Goal: Task Accomplishment & Management: Manage account settings

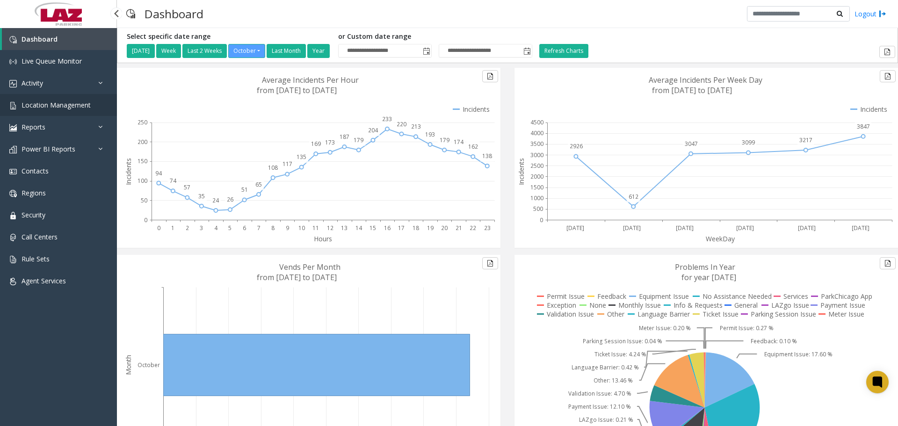
click at [50, 101] on span "Location Management" at bounding box center [56, 105] width 69 height 9
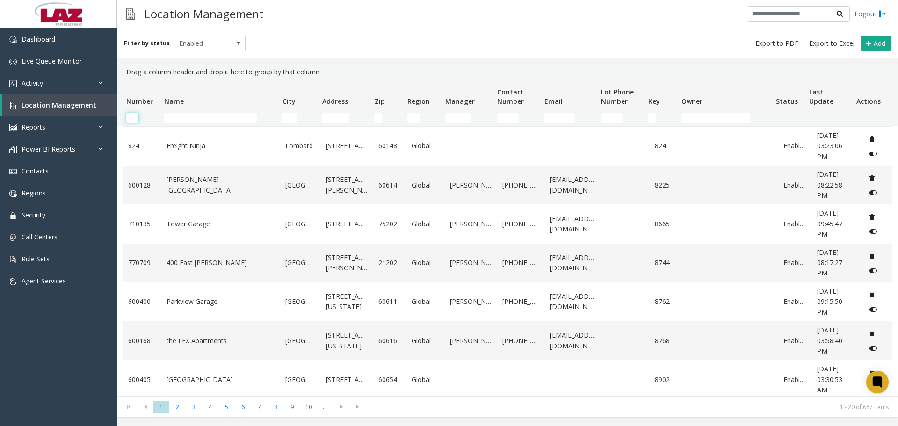
click at [130, 120] on input "Number Filter" at bounding box center [132, 117] width 12 height 9
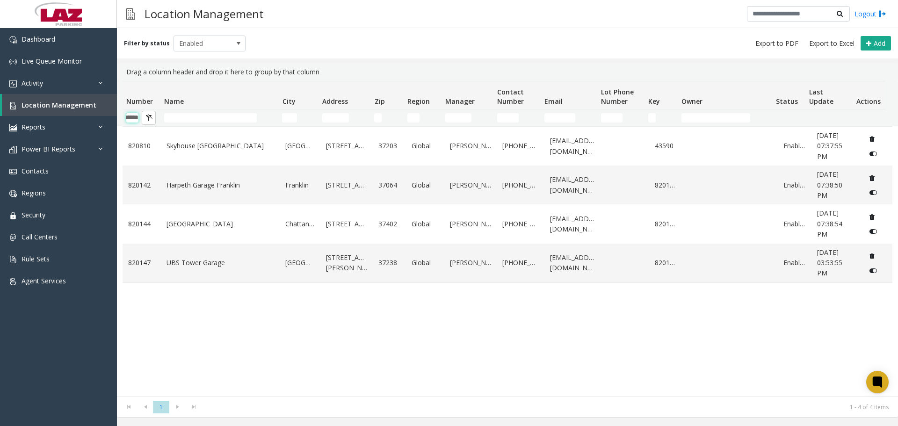
scroll to position [0, 15]
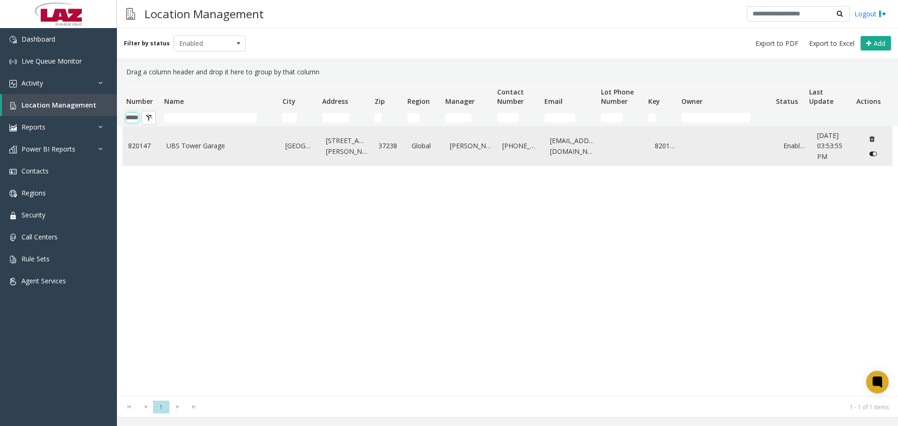
type input "******"
click at [186, 148] on link "UBS Tower Garage" at bounding box center [221, 146] width 108 height 10
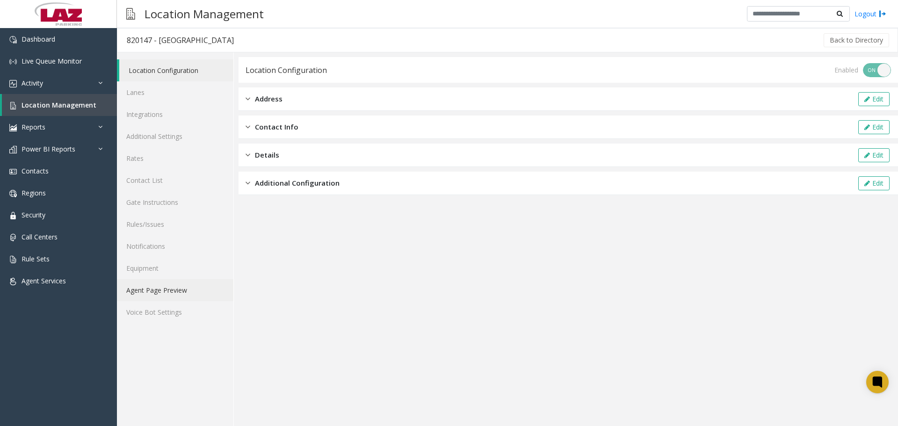
click at [183, 185] on link "Agent Page Preview" at bounding box center [175, 290] width 116 height 22
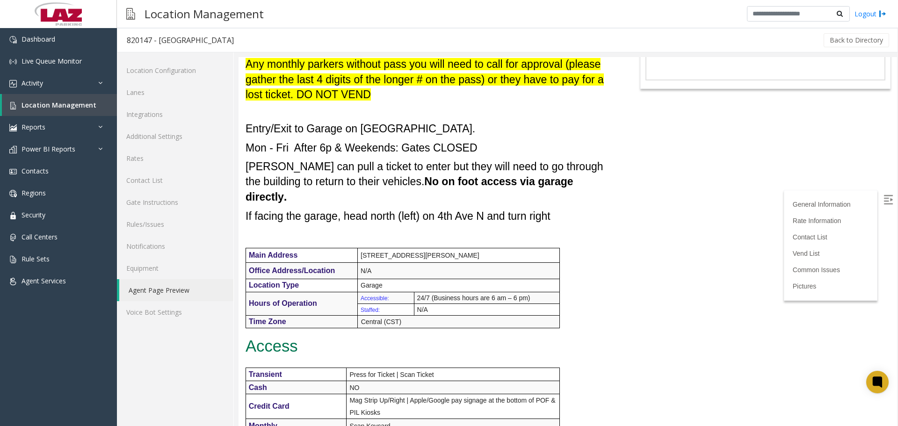
scroll to position [140, 0]
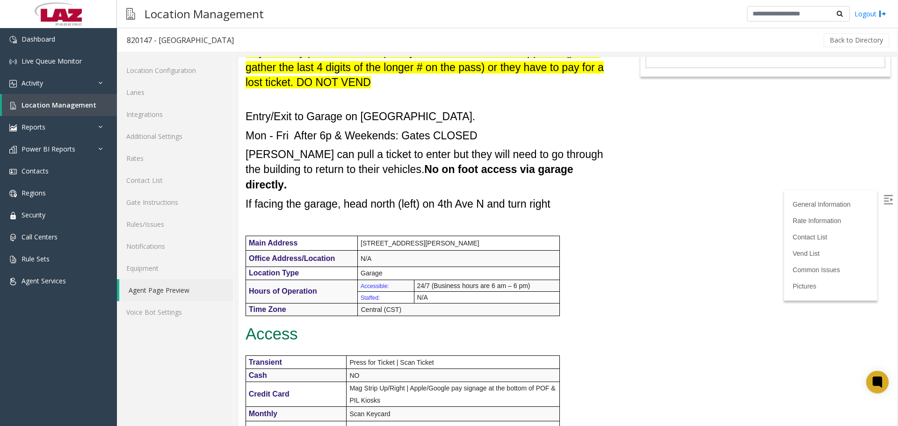
drag, startPoint x: 1136, startPoint y: 181, endPoint x: 892, endPoint y: 148, distance: 245.9
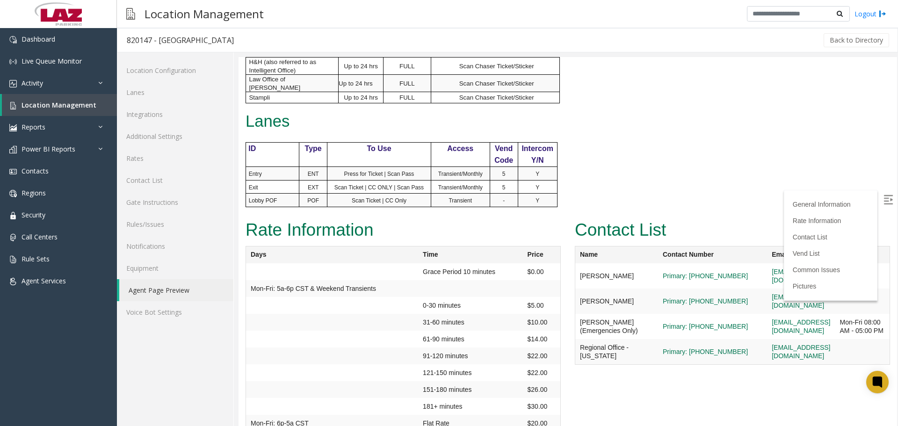
scroll to position [763, 0]
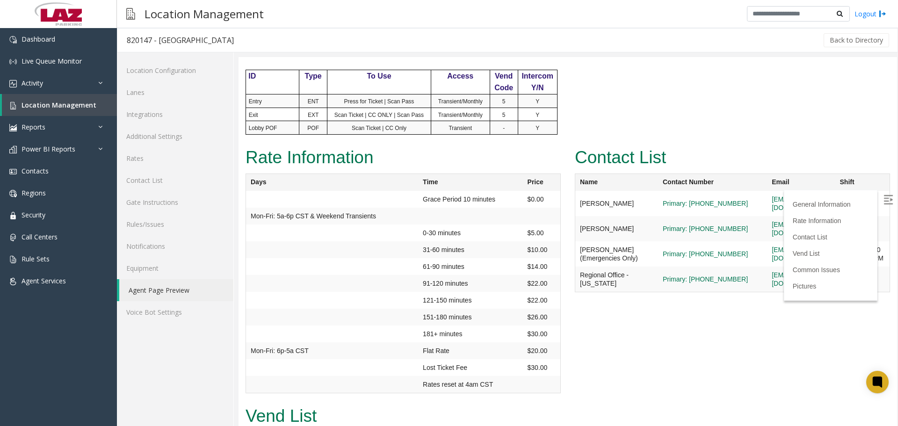
drag, startPoint x: 894, startPoint y: 134, endPoint x: 1136, endPoint y: 303, distance: 294.8
click at [439, 185] on img at bounding box center [888, 199] width 9 height 9
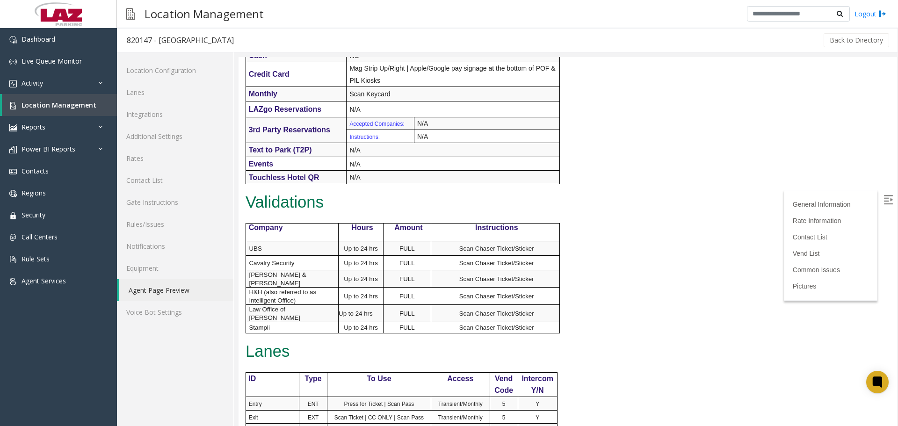
scroll to position [0, 0]
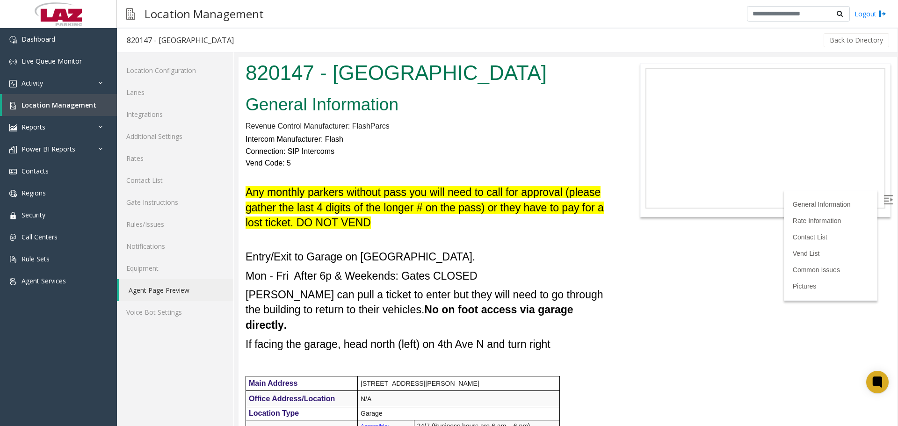
click at [162, 185] on link "Agent Page Preview" at bounding box center [176, 290] width 114 height 22
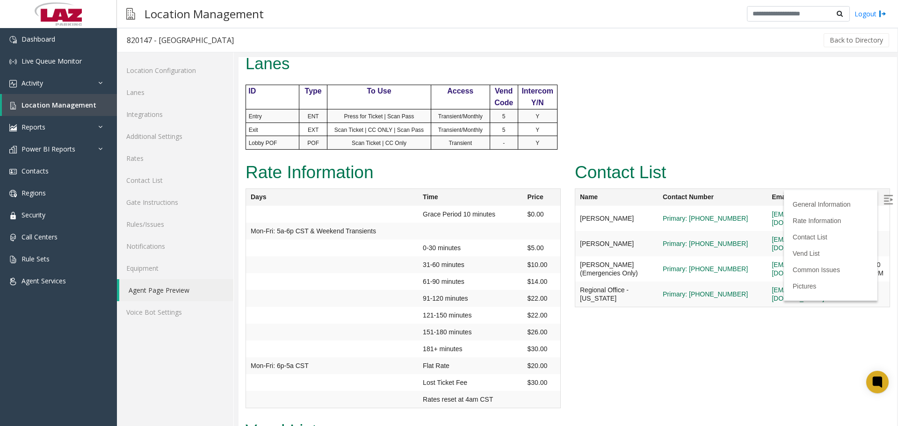
scroll to position [748, 0]
click at [139, 185] on link "Contact List" at bounding box center [175, 180] width 116 height 22
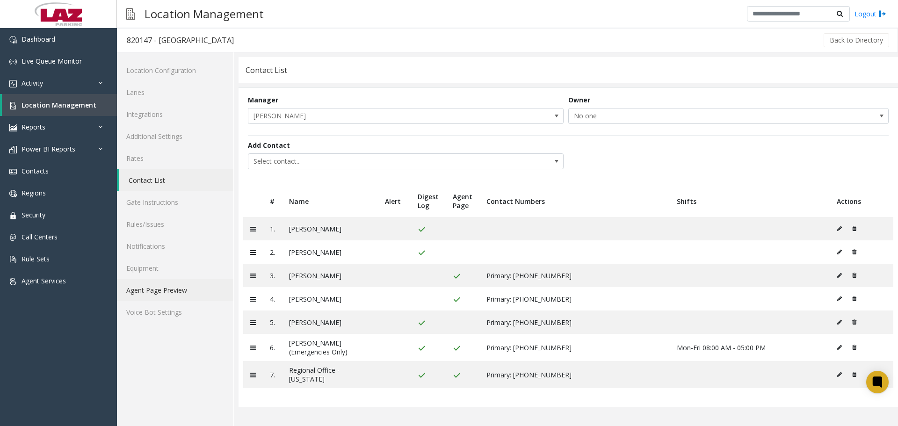
click at [132, 185] on link "Agent Page Preview" at bounding box center [175, 290] width 116 height 22
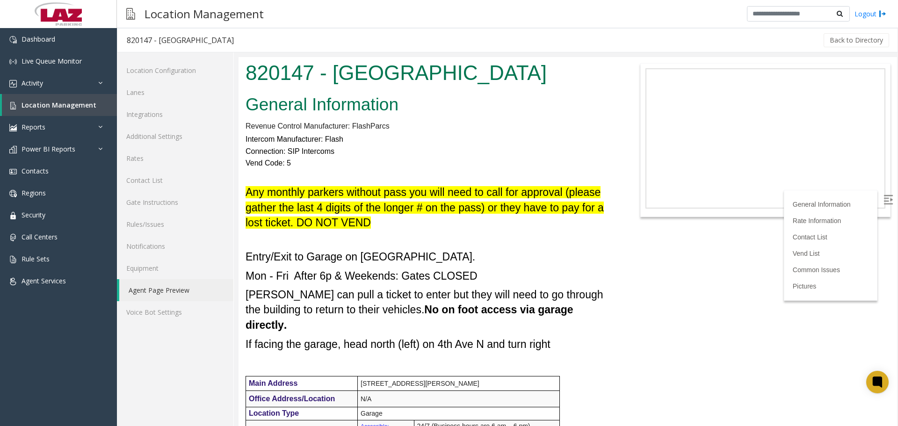
click at [439, 185] on img at bounding box center [888, 199] width 9 height 9
click at [439, 185] on h4 "Entry/Exit to Garage on 4th Ave N." at bounding box center [431, 249] width 370 height 31
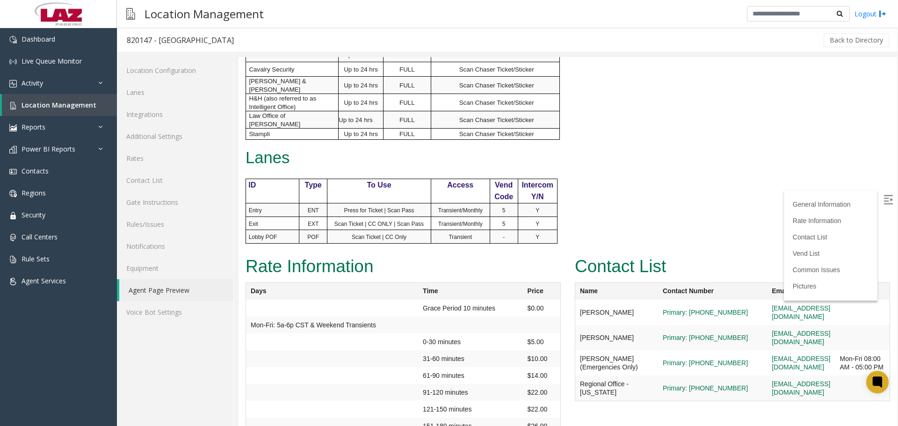
scroll to position [646, 0]
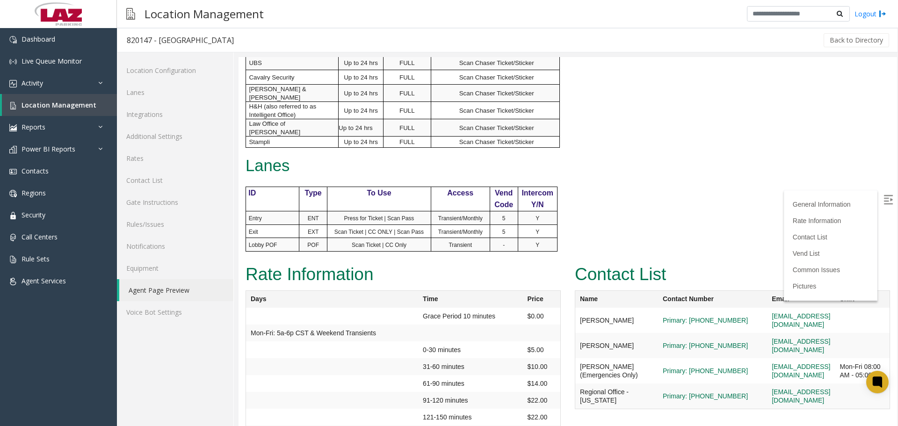
drag, startPoint x: 1136, startPoint y: 255, endPoint x: 896, endPoint y: 210, distance: 244.0
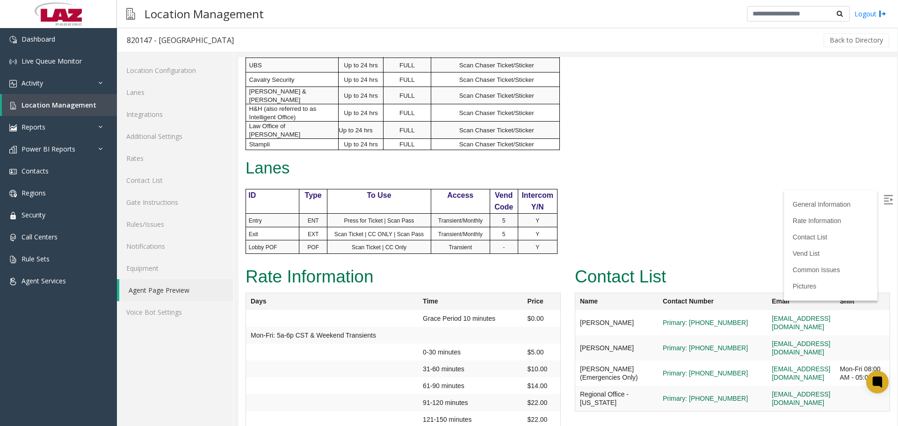
scroll to position [674, 0]
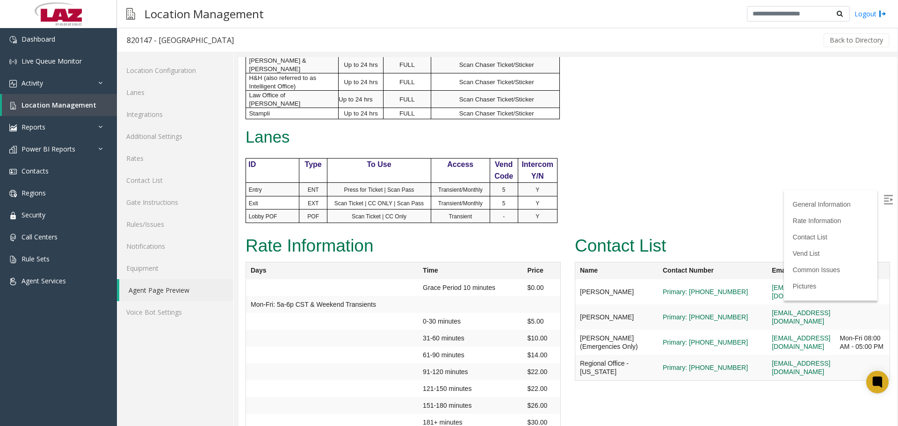
drag, startPoint x: 894, startPoint y: 210, endPoint x: 1136, endPoint y: 273, distance: 249.9
click at [154, 169] on link "Rates" at bounding box center [175, 158] width 116 height 22
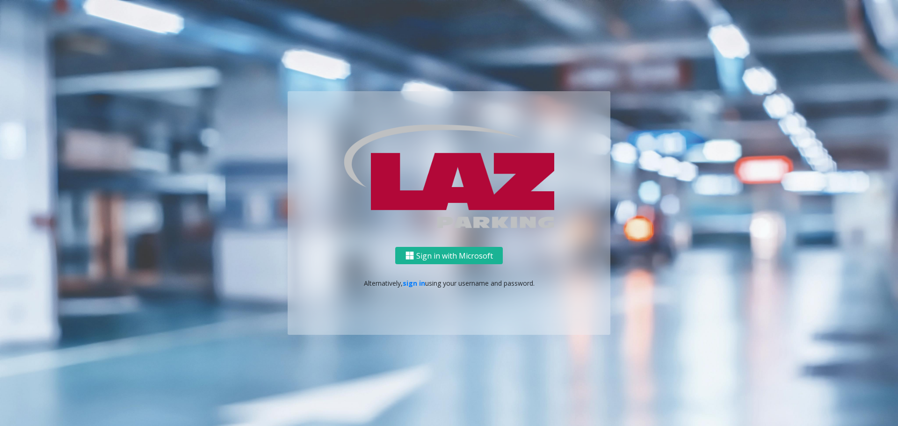
click at [412, 185] on p "Alternatively, sign in using your username and password." at bounding box center [449, 283] width 304 height 10
click at [412, 185] on link "sign in" at bounding box center [414, 283] width 22 height 9
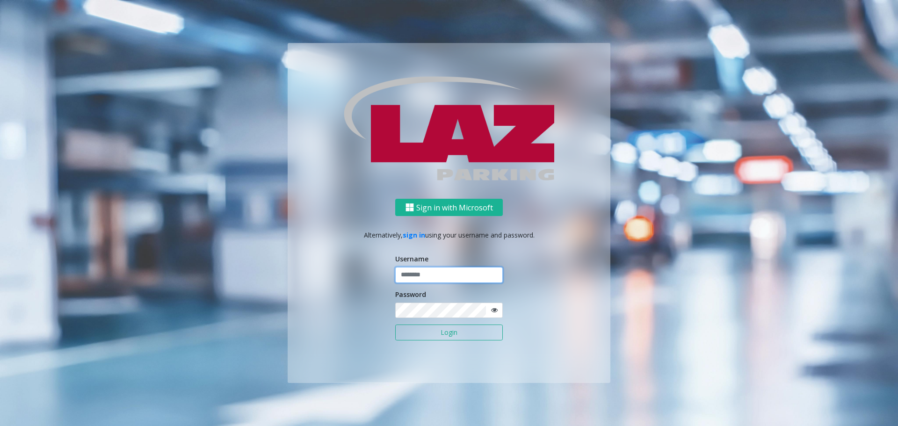
type input "*******"
click at [436, 185] on button "Login" at bounding box center [449, 333] width 108 height 16
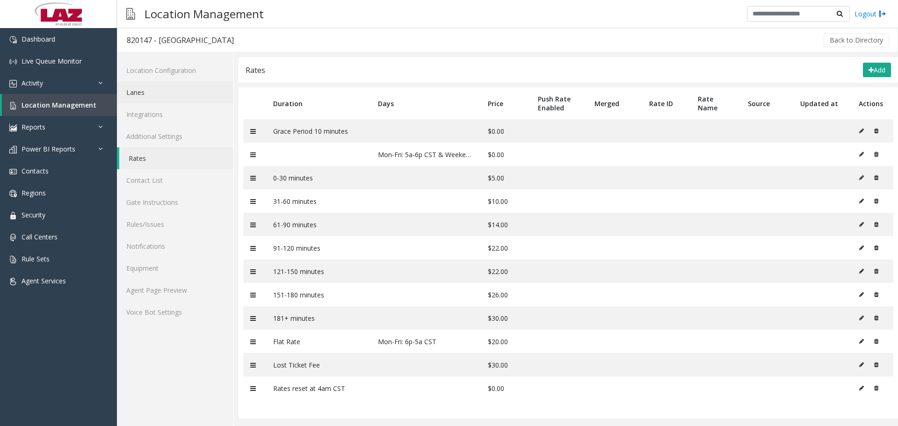
click at [164, 101] on link "Lanes" at bounding box center [175, 92] width 116 height 22
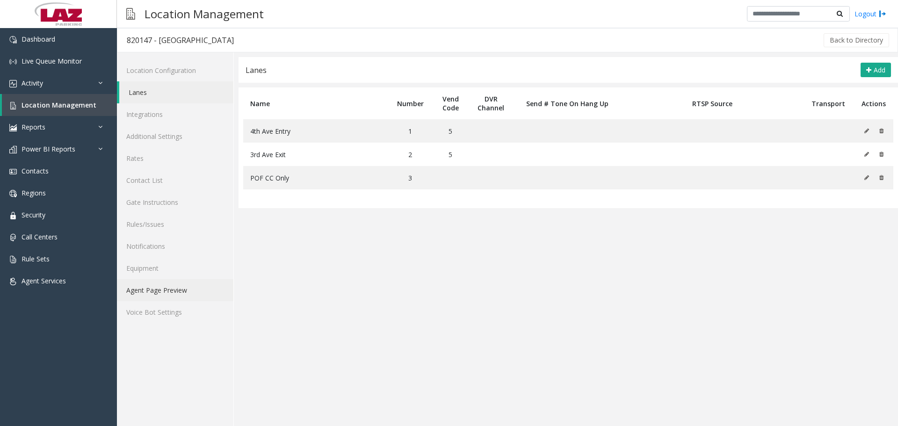
click at [189, 185] on link "Agent Page Preview" at bounding box center [175, 290] width 116 height 22
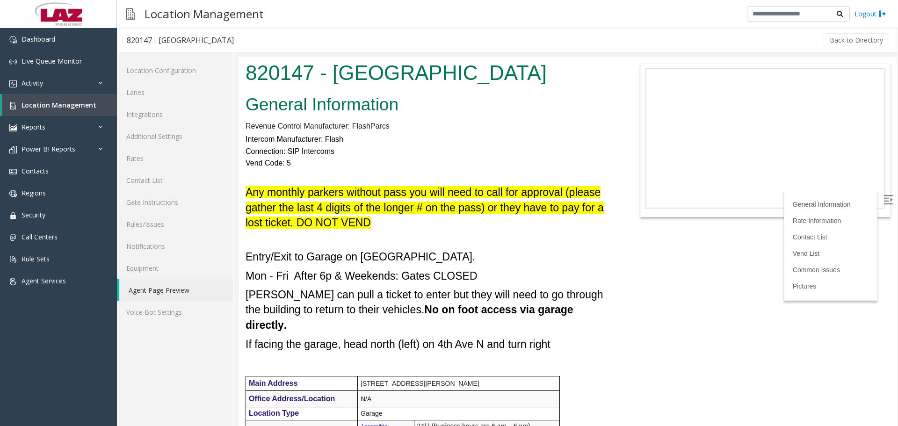
click at [439, 185] on img at bounding box center [888, 199] width 9 height 9
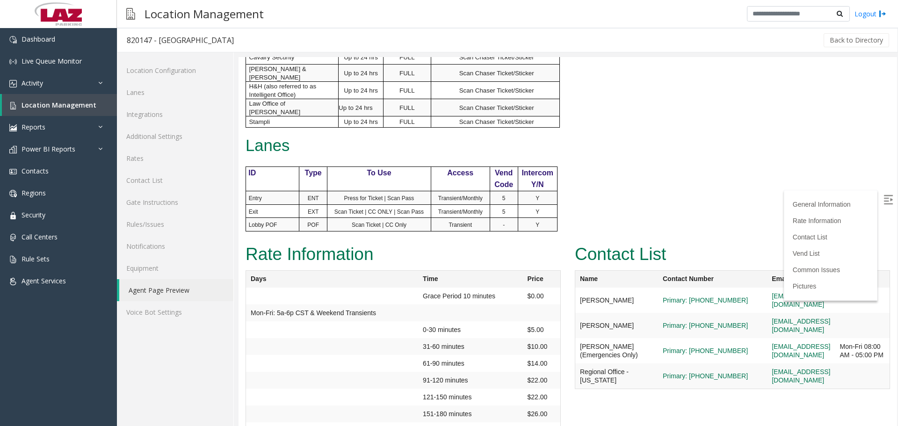
scroll to position [650, 0]
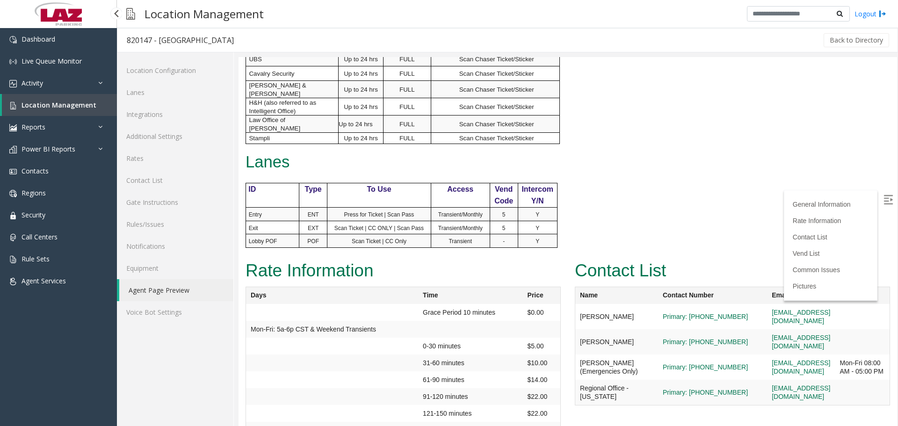
click at [65, 108] on span "Location Management" at bounding box center [59, 105] width 75 height 9
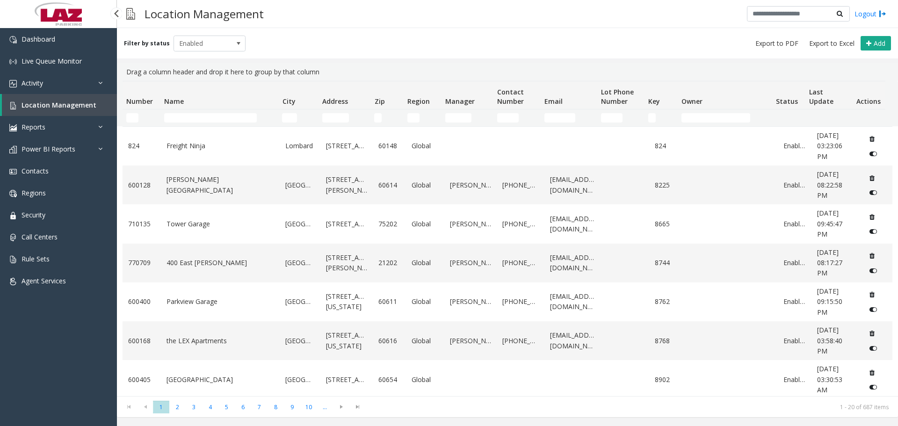
drag, startPoint x: 160, startPoint y: 111, endPoint x: 166, endPoint y: 116, distance: 8.0
click at [163, 115] on td "Name Filter" at bounding box center [219, 117] width 118 height 17
click at [173, 120] on input "Name Filter" at bounding box center [210, 117] width 93 height 9
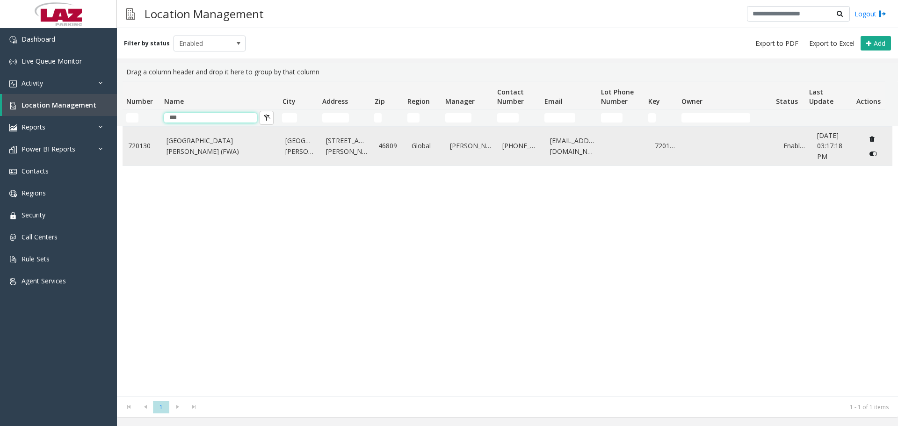
type input "***"
click at [190, 150] on link "Fort Wayne International Airport (FWA)" at bounding box center [221, 146] width 108 height 21
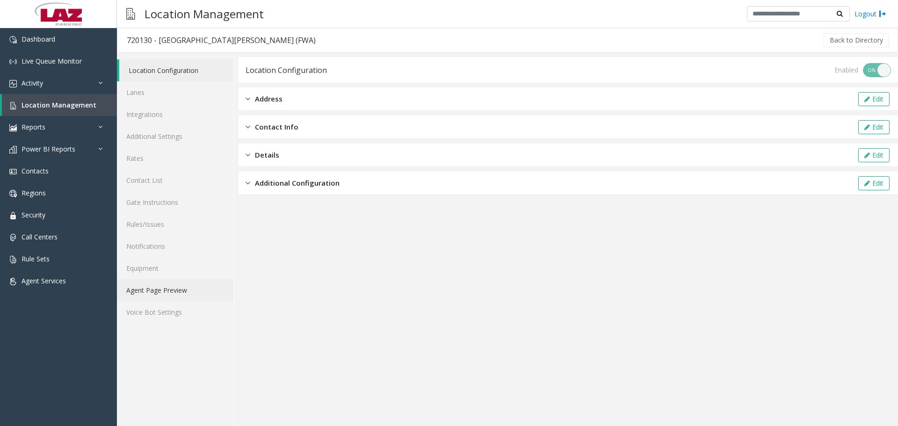
click at [150, 185] on link "Agent Page Preview" at bounding box center [175, 290] width 116 height 22
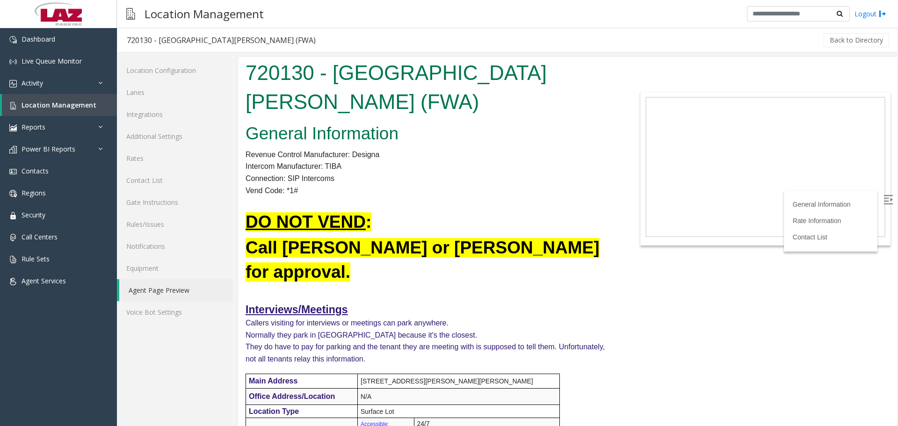
click at [439, 185] on img at bounding box center [888, 199] width 9 height 9
click at [162, 140] on link "Additional Settings" at bounding box center [175, 136] width 116 height 22
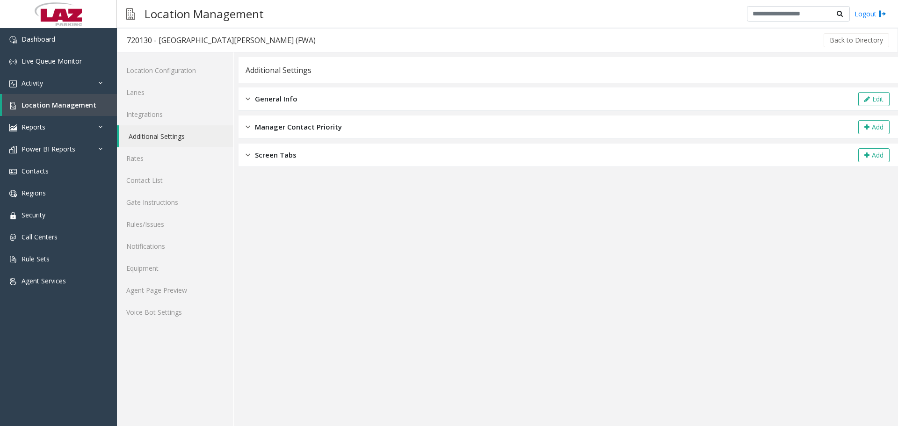
drag, startPoint x: 280, startPoint y: 101, endPoint x: 443, endPoint y: 107, distance: 162.9
click at [286, 99] on span "General Info" at bounding box center [276, 99] width 43 height 11
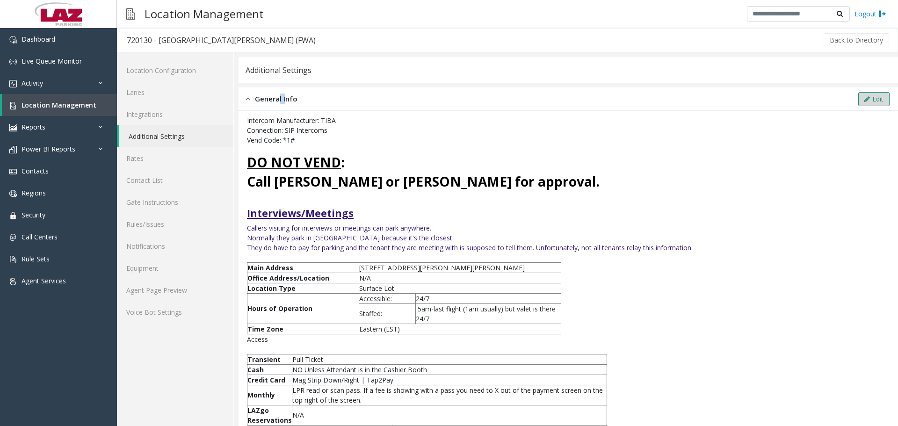
click at [439, 101] on button "Edit" at bounding box center [873, 99] width 31 height 14
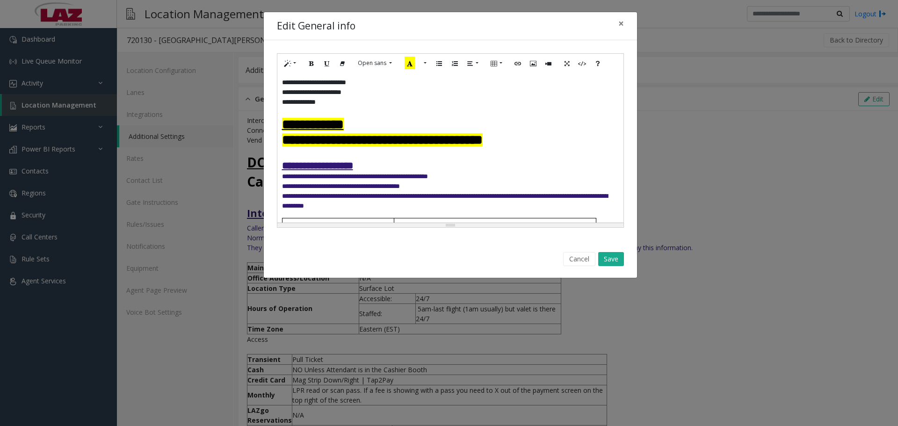
click at [439, 137] on b "**********" at bounding box center [382, 139] width 201 height 13
click at [439, 185] on button "Save" at bounding box center [611, 259] width 26 height 14
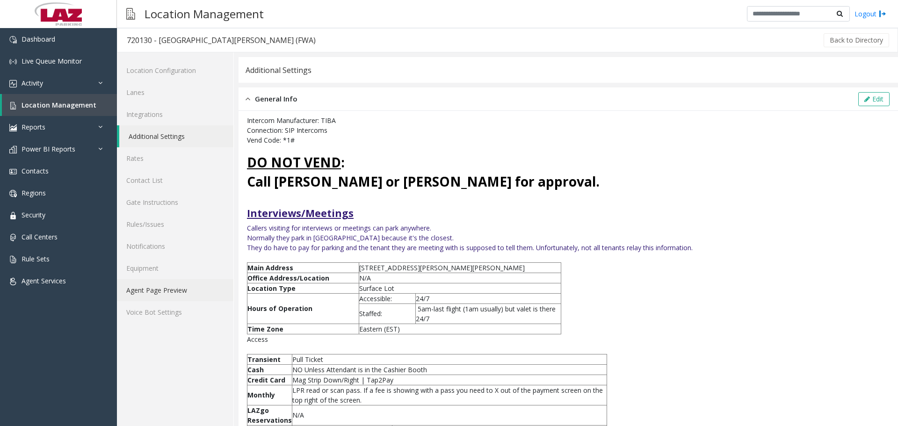
click at [160, 185] on link "Agent Page Preview" at bounding box center [175, 290] width 116 height 22
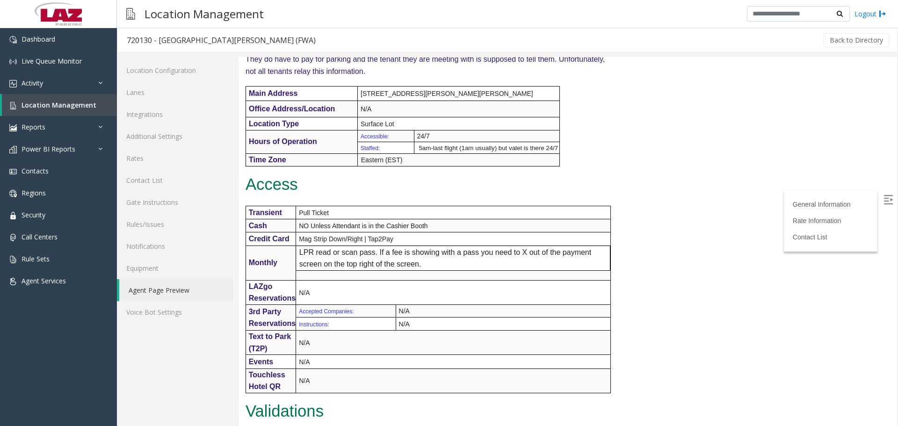
scroll to position [138, 0]
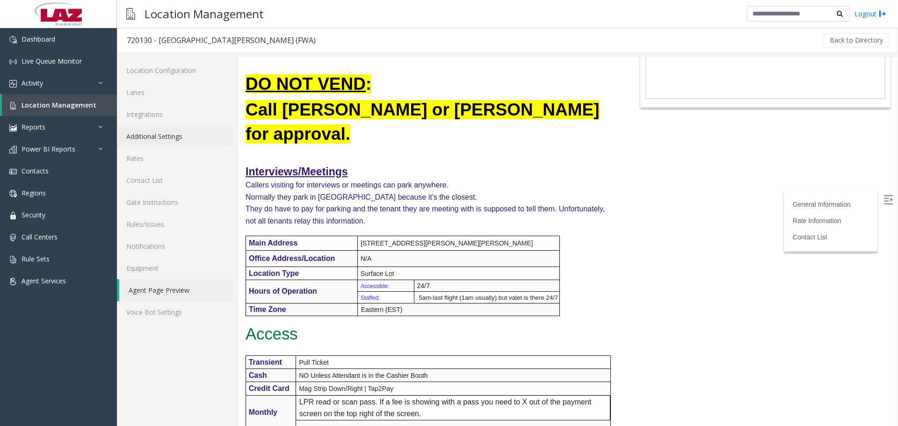
click at [160, 136] on link "Additional Settings" at bounding box center [175, 136] width 116 height 22
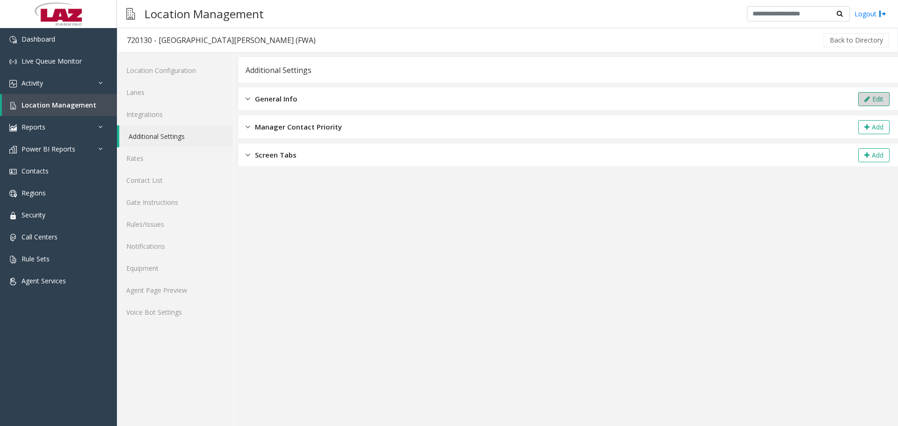
click at [439, 93] on button "Edit" at bounding box center [873, 99] width 31 height 14
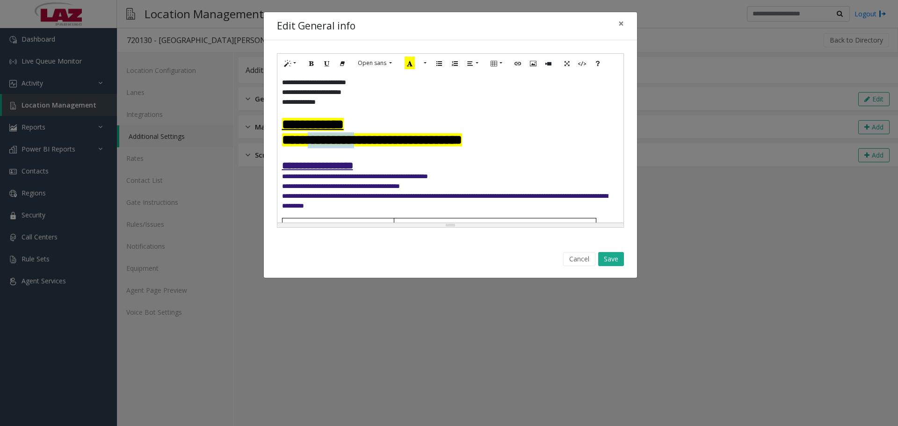
drag, startPoint x: 370, startPoint y: 140, endPoint x: 312, endPoint y: 142, distance: 57.1
click at [312, 142] on b "**********" at bounding box center [372, 139] width 180 height 13
drag, startPoint x: 372, startPoint y: 144, endPoint x: 353, endPoint y: 141, distance: 19.5
click at [353, 141] on b "**********" at bounding box center [356, 139] width 149 height 13
click at [439, 185] on button "Save" at bounding box center [611, 259] width 26 height 14
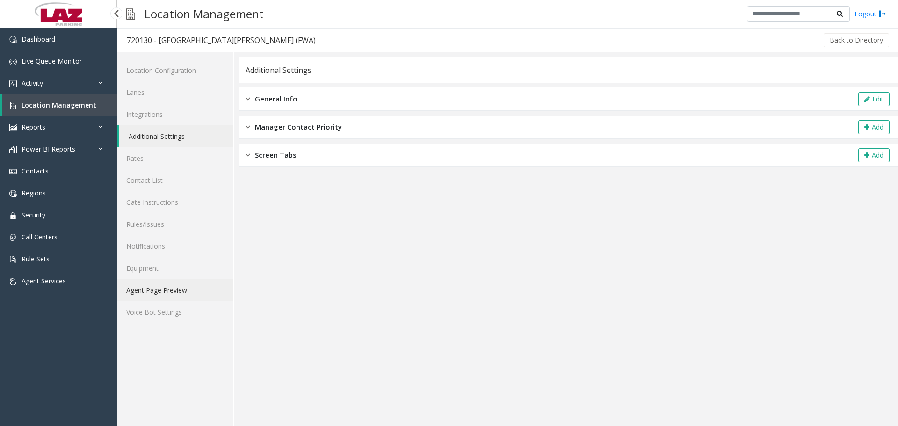
click at [131, 185] on link "Agent Page Preview" at bounding box center [175, 290] width 116 height 22
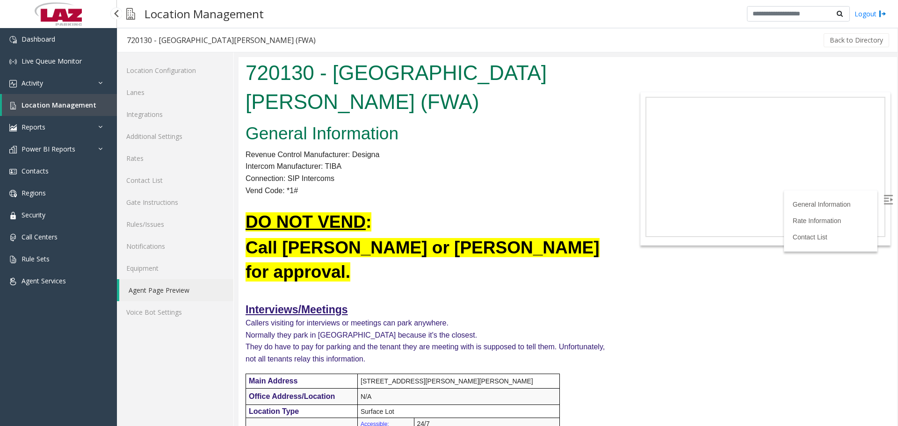
click at [51, 109] on link "Location Management" at bounding box center [59, 105] width 115 height 22
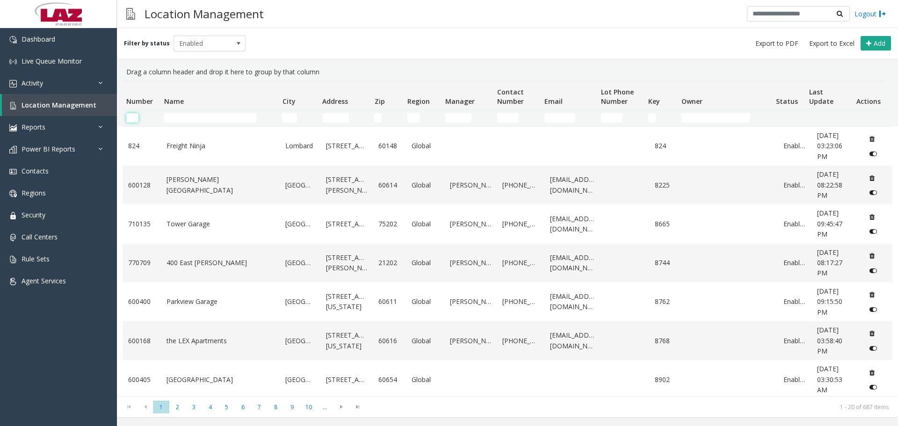
click at [130, 119] on input "Number Filter" at bounding box center [132, 117] width 12 height 9
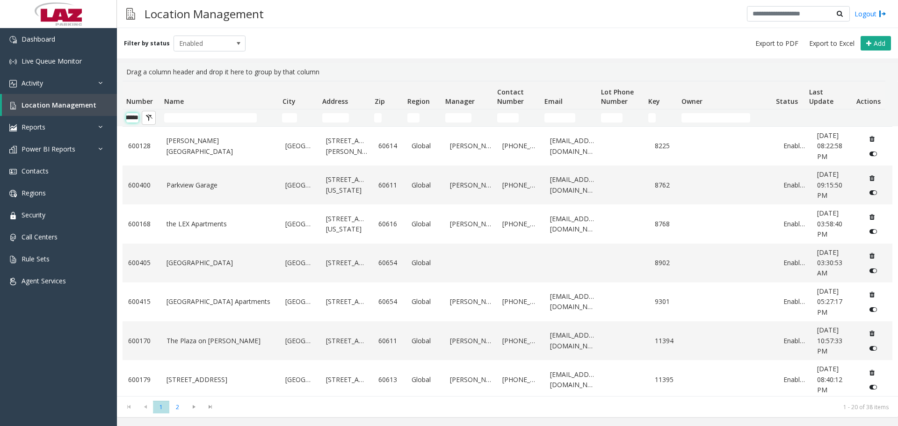
scroll to position [0, 15]
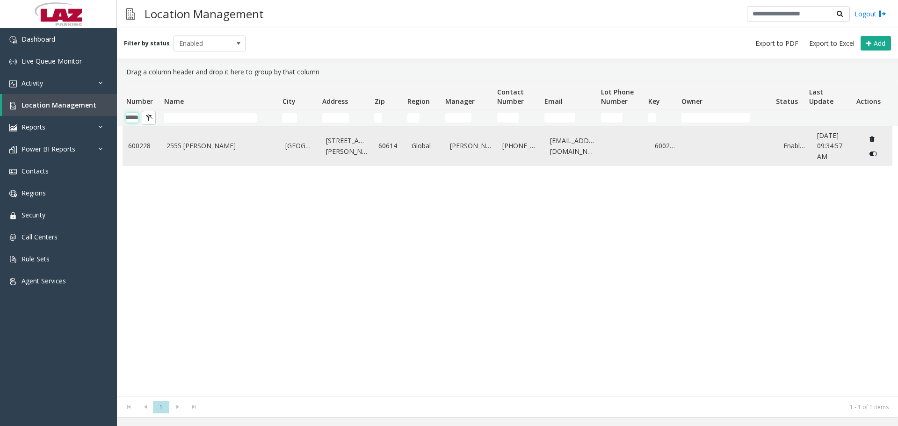
type input "******"
click at [171, 153] on td "2555 N. Clark" at bounding box center [220, 146] width 119 height 39
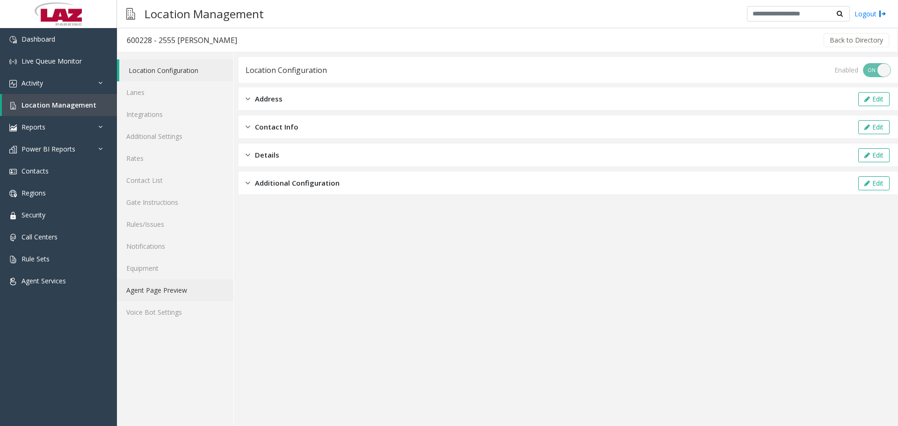
click at [179, 185] on link "Agent Page Preview" at bounding box center [175, 290] width 116 height 22
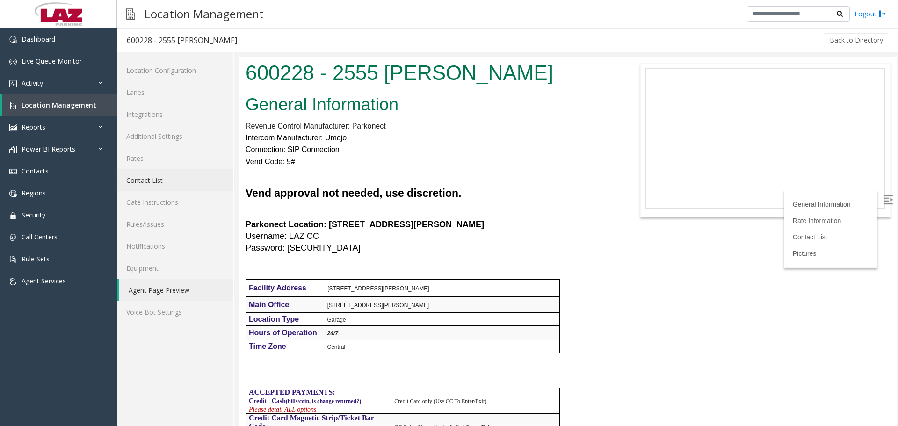
click at [157, 185] on link "Contact List" at bounding box center [175, 180] width 116 height 22
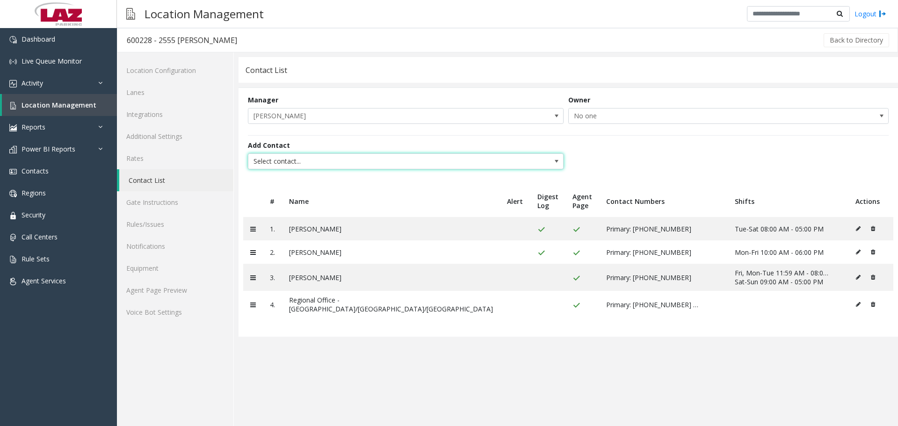
click at [290, 160] on span "Select contact..." at bounding box center [374, 161] width 252 height 15
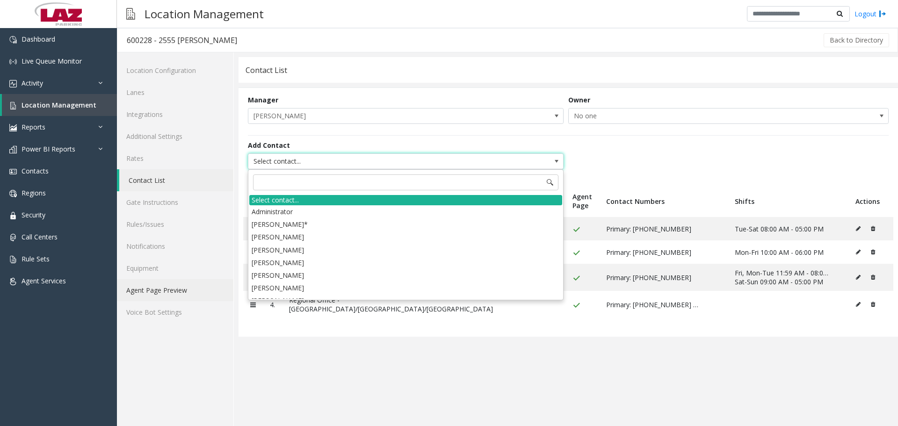
click at [201, 185] on link "Agent Page Preview" at bounding box center [175, 290] width 116 height 22
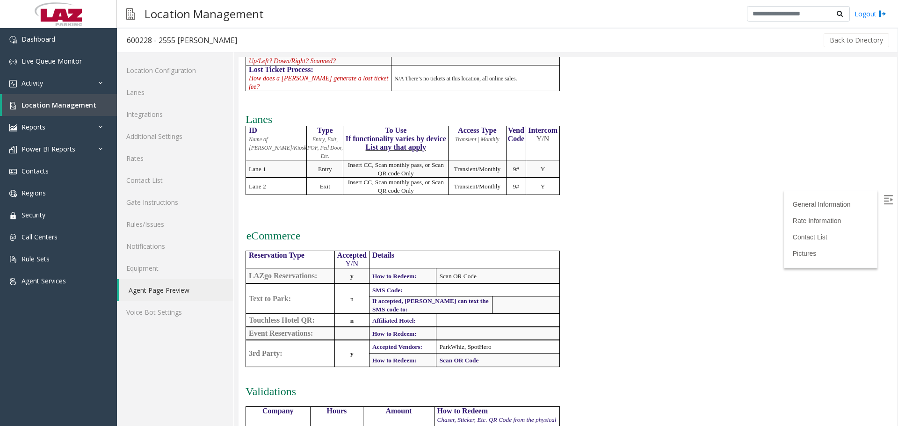
scroll to position [140, 0]
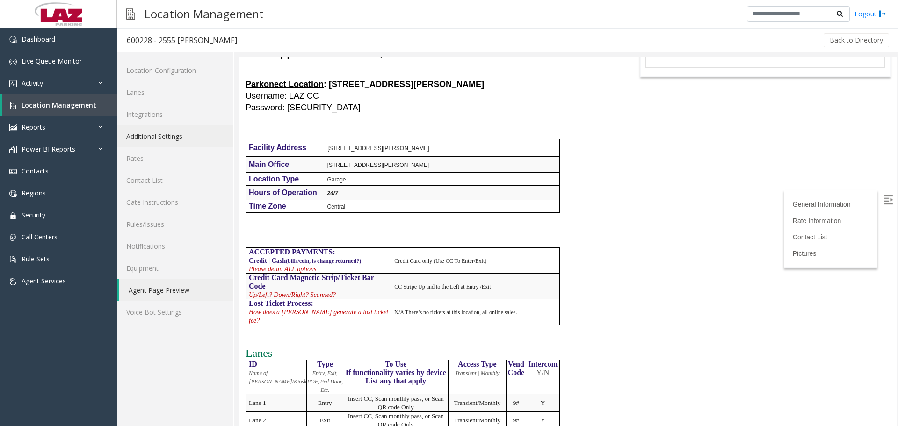
click at [159, 139] on link "Additional Settings" at bounding box center [175, 136] width 116 height 22
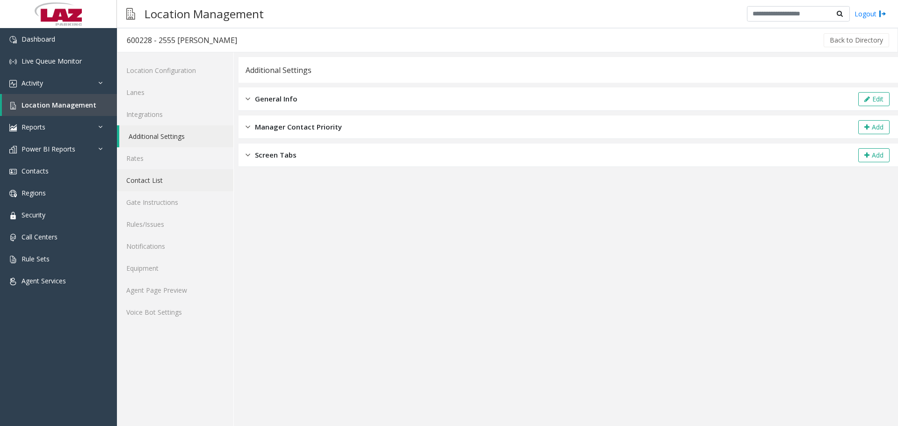
click at [160, 178] on link "Contact List" at bounding box center [175, 180] width 116 height 22
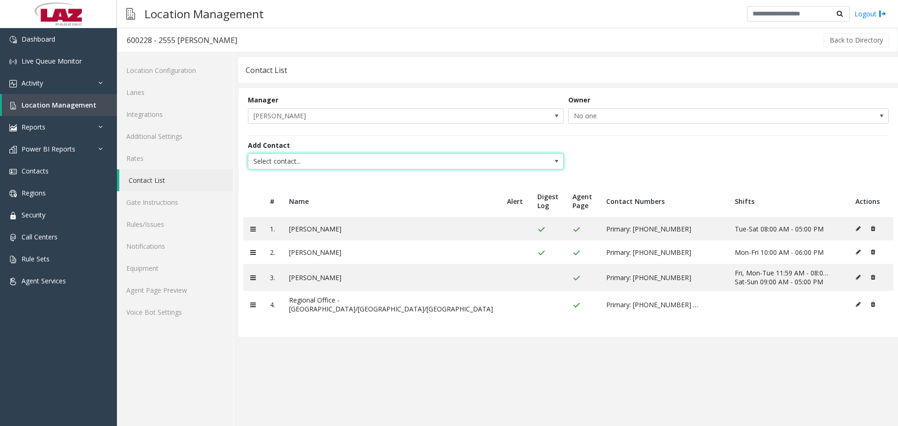
click at [279, 164] on span "Select contact..." at bounding box center [374, 161] width 252 height 15
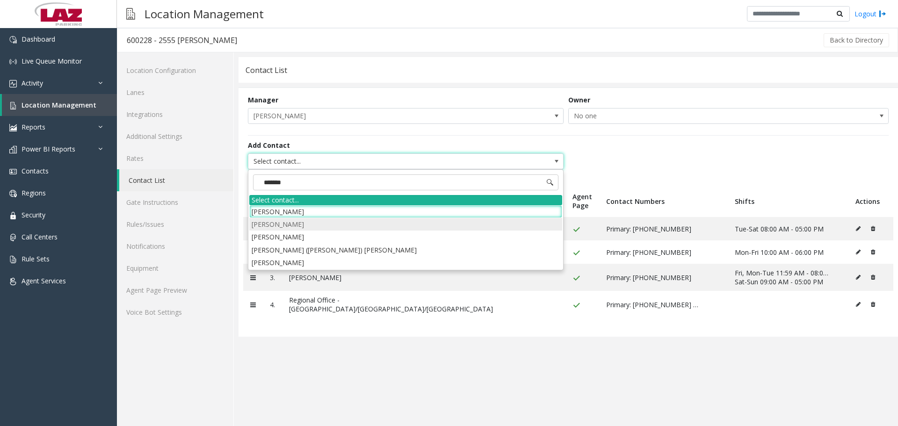
type input "********"
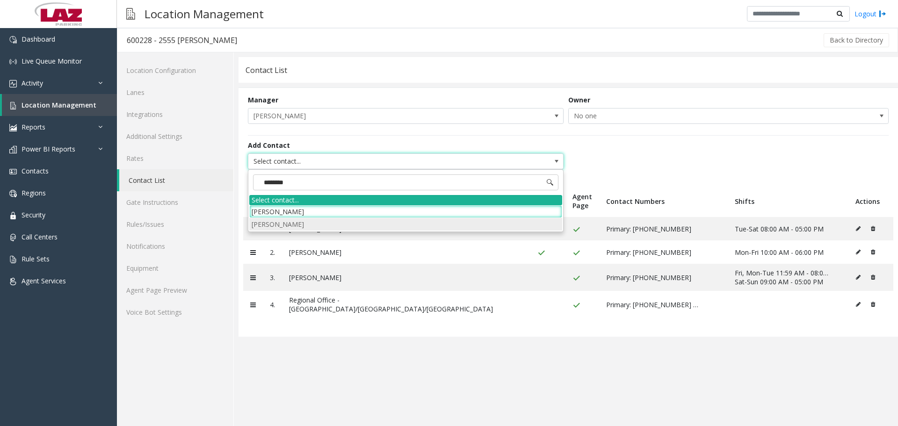
click at [282, 185] on li "Edward Main" at bounding box center [405, 224] width 313 height 13
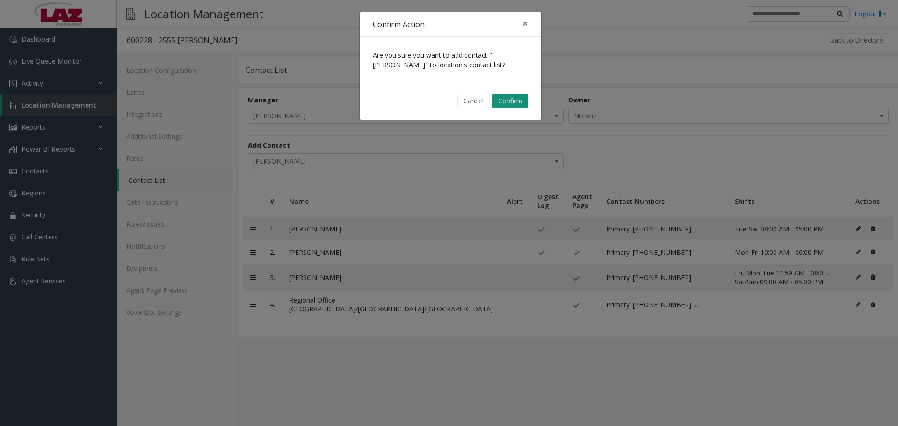
click at [439, 102] on button "Confirm" at bounding box center [511, 101] width 36 height 14
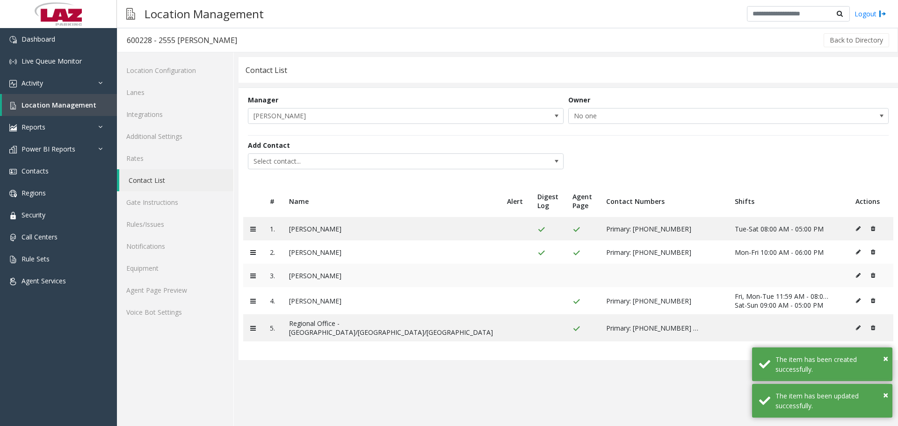
click at [439, 185] on icon at bounding box center [858, 276] width 5 height 6
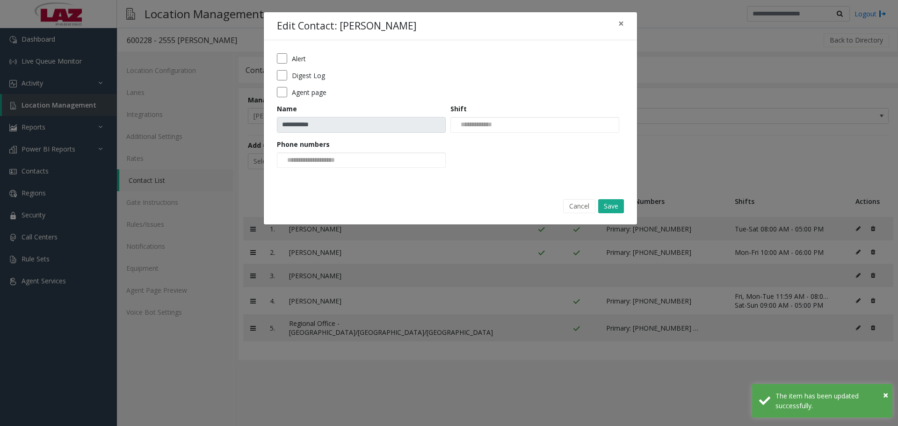
click at [338, 170] on form "**********" at bounding box center [450, 113] width 347 height 121
click at [336, 163] on input at bounding box center [312, 160] width 71 height 15
click at [333, 175] on li "708-805-5162" at bounding box center [361, 175] width 166 height 13
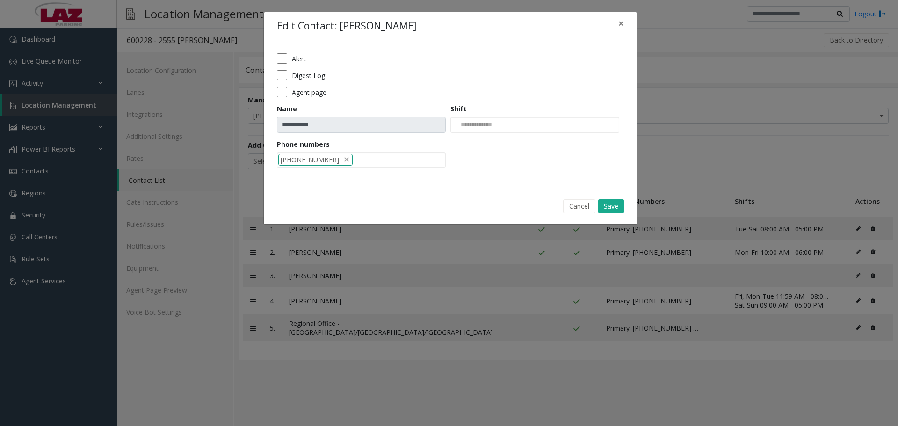
click at [333, 175] on div "**********" at bounding box center [450, 113] width 373 height 147
click at [439, 109] on div "Shift" at bounding box center [537, 118] width 174 height 29
click at [439, 115] on div "Shift" at bounding box center [537, 118] width 174 height 29
click at [439, 118] on div at bounding box center [534, 125] width 169 height 16
click at [439, 185] on button "Save" at bounding box center [611, 206] width 26 height 14
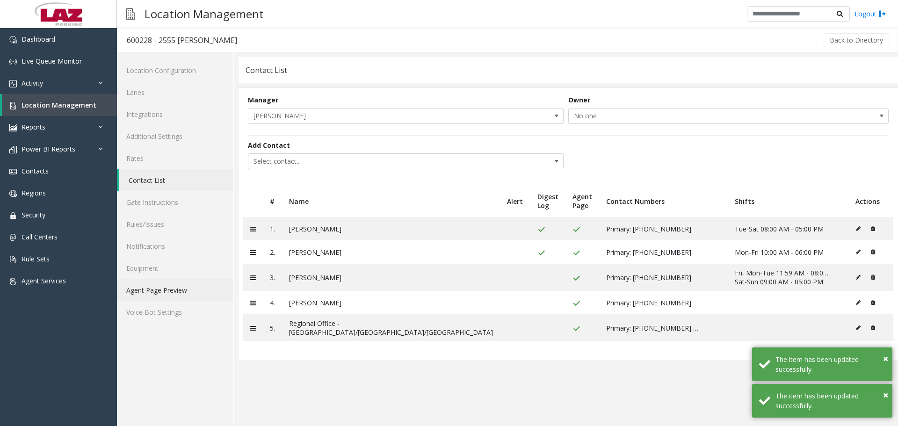
click at [201, 185] on link "Agent Page Preview" at bounding box center [175, 290] width 116 height 22
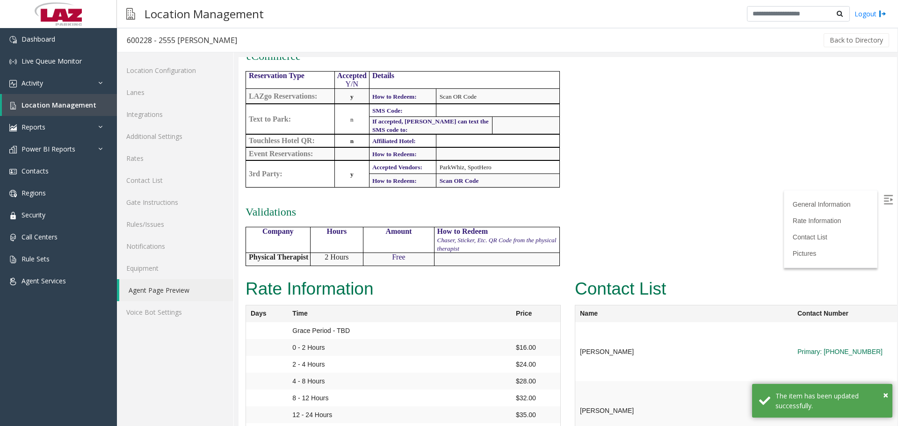
scroll to position [795, 0]
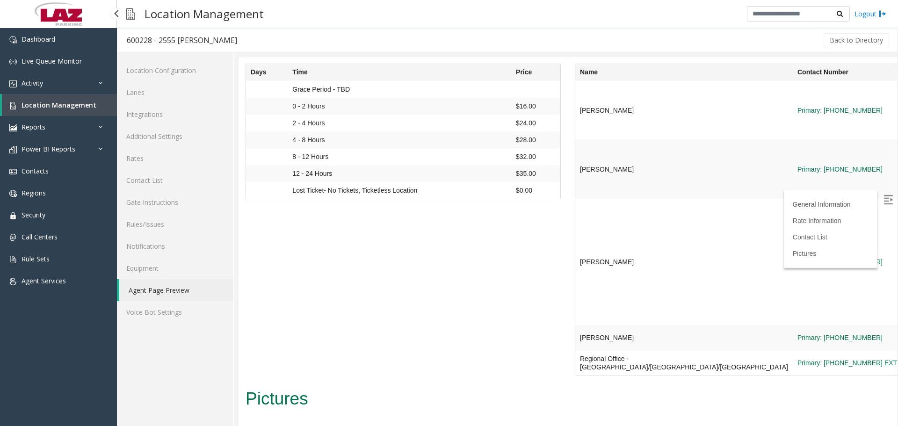
click at [93, 105] on link "Location Management" at bounding box center [59, 105] width 115 height 22
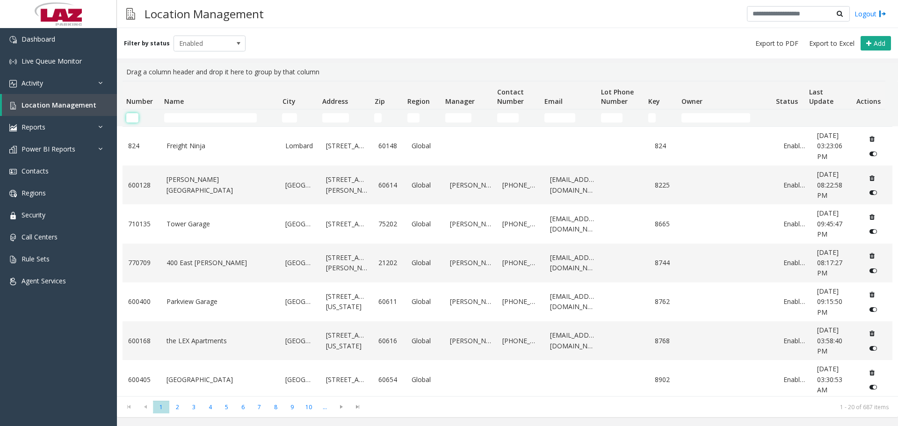
click at [131, 118] on input "Number Filter" at bounding box center [132, 117] width 12 height 9
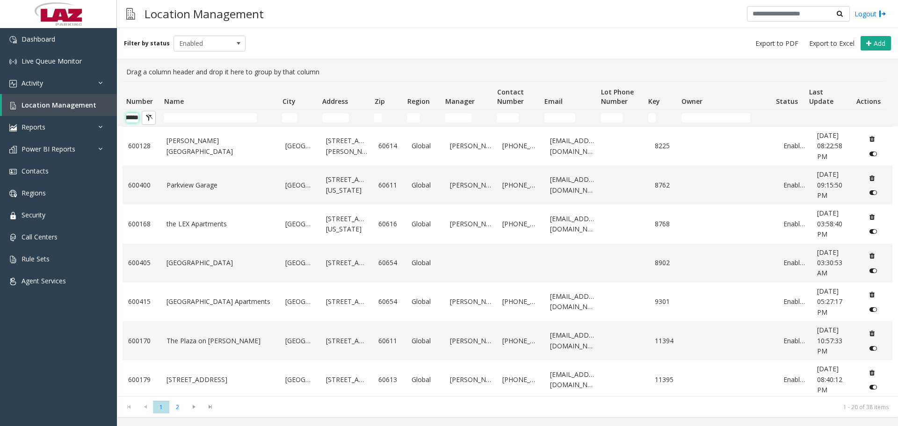
scroll to position [0, 15]
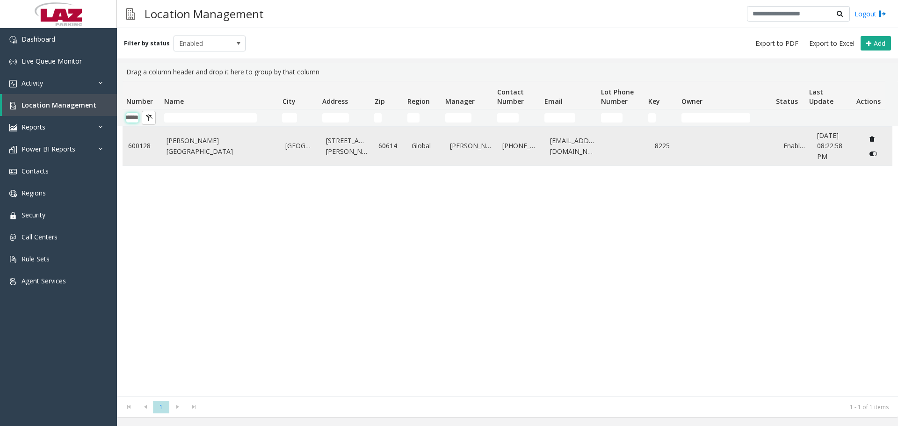
type input "******"
click at [166, 136] on td "[PERSON_NAME][GEOGRAPHIC_DATA]" at bounding box center [220, 146] width 119 height 39
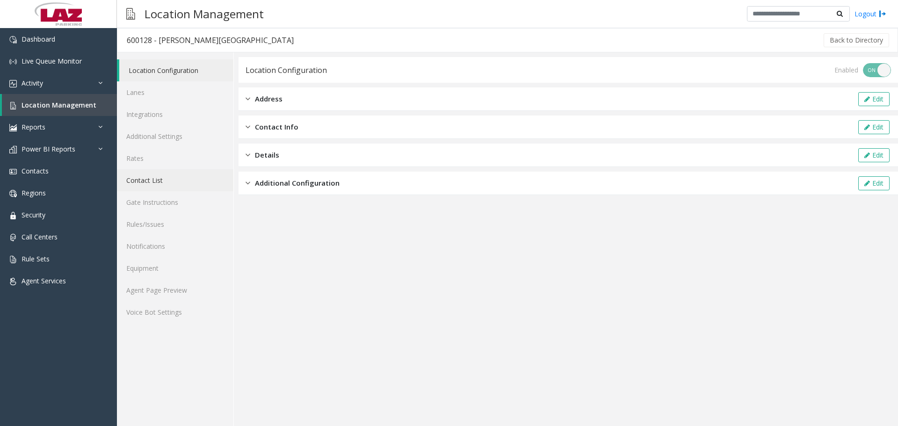
click at [150, 174] on link "Contact List" at bounding box center [175, 180] width 116 height 22
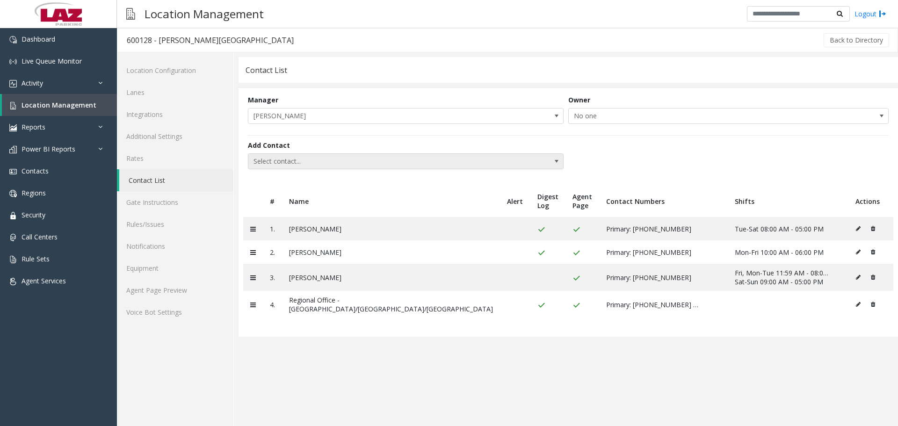
click at [281, 165] on span "Select contact..." at bounding box center [374, 161] width 252 height 15
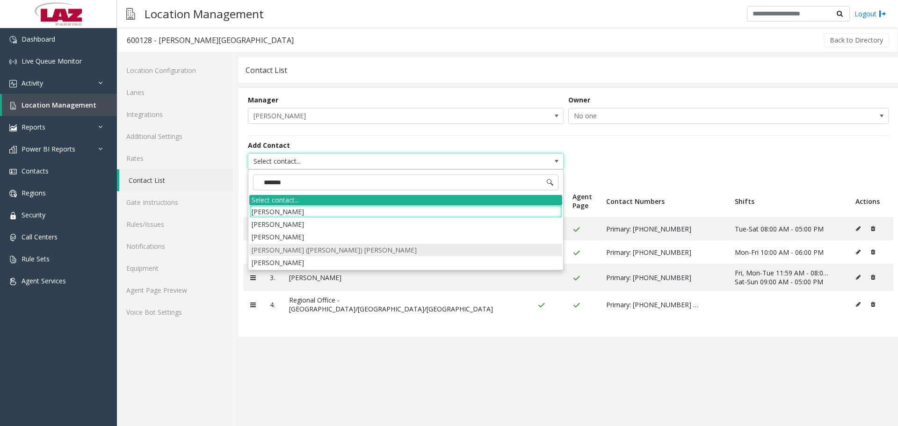
type input "********"
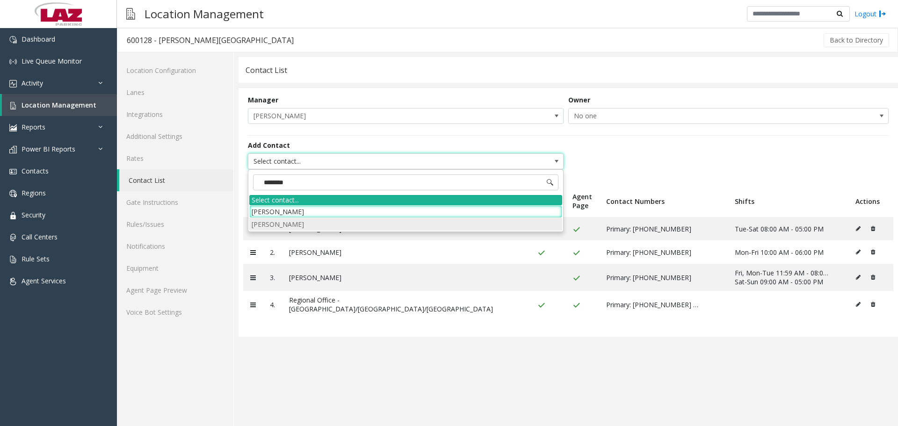
click at [281, 185] on li "Edward Main" at bounding box center [405, 224] width 313 height 13
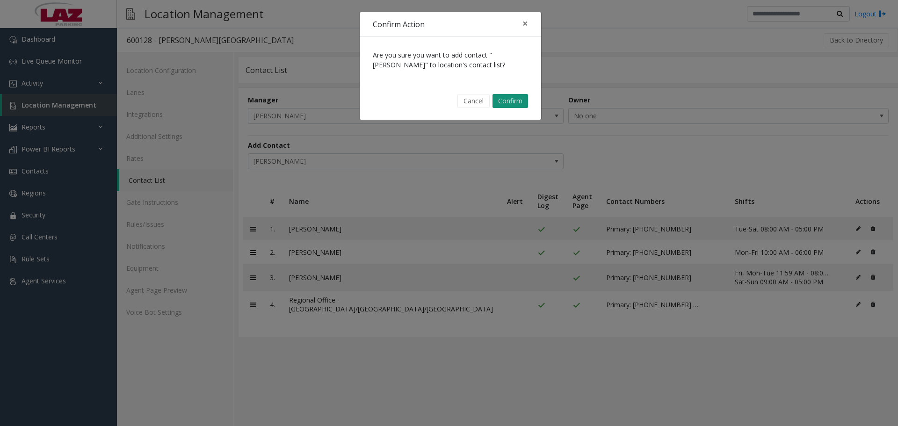
click at [439, 101] on button "Confirm" at bounding box center [511, 101] width 36 height 14
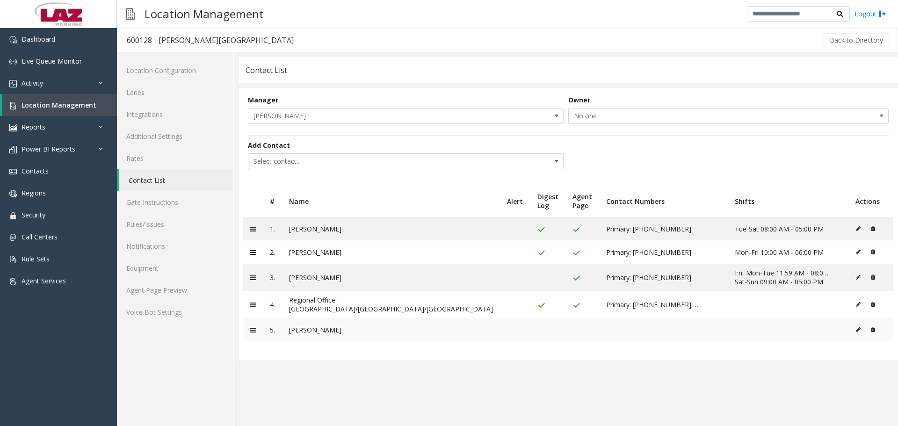
click at [439, 185] on icon at bounding box center [858, 330] width 5 height 6
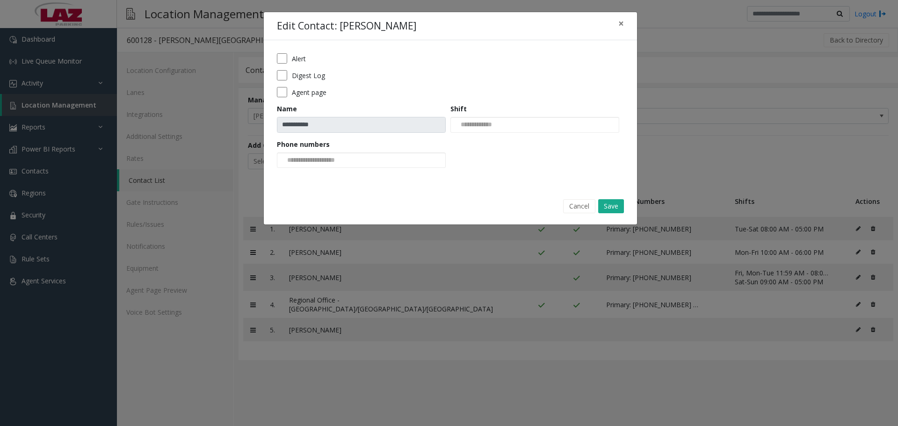
drag, startPoint x: 567, startPoint y: 208, endPoint x: 553, endPoint y: 224, distance: 21.2
click at [439, 185] on button "Cancel" at bounding box center [579, 206] width 32 height 14
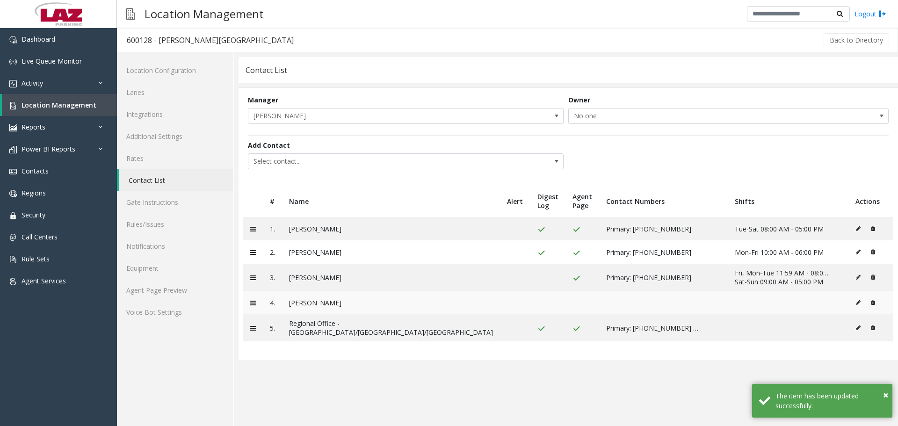
click at [439, 185] on button at bounding box center [861, 303] width 10 height 14
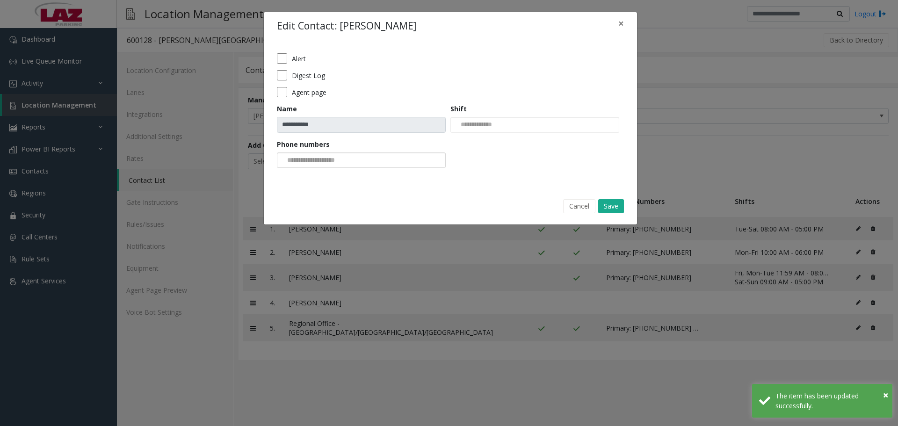
click at [313, 152] on div "Phone numbers" at bounding box center [364, 153] width 174 height 29
click at [317, 166] on input at bounding box center [312, 160] width 71 height 15
click at [337, 175] on li "708-805-5162" at bounding box center [361, 175] width 166 height 13
click at [439, 185] on button "Save" at bounding box center [611, 206] width 26 height 14
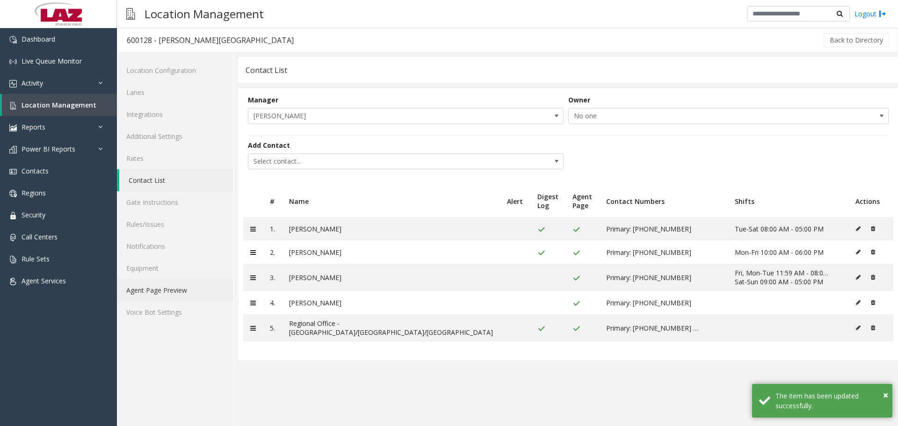
click at [173, 185] on link "Agent Page Preview" at bounding box center [175, 290] width 116 height 22
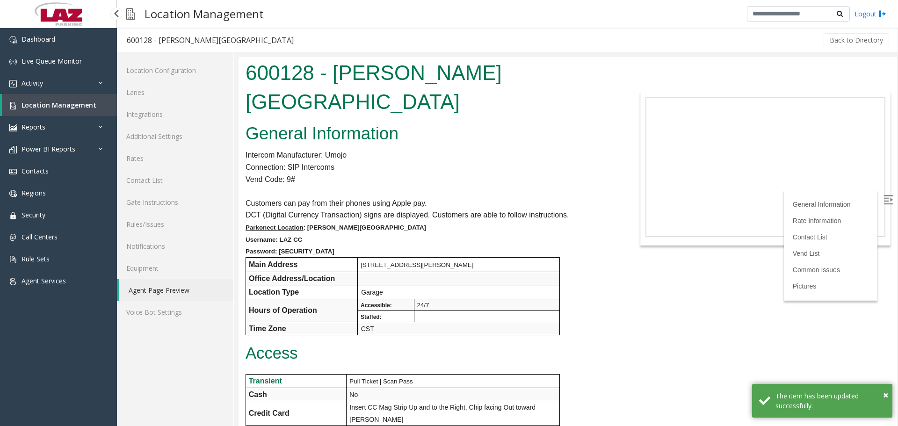
click at [59, 100] on link "Location Management" at bounding box center [59, 105] width 115 height 22
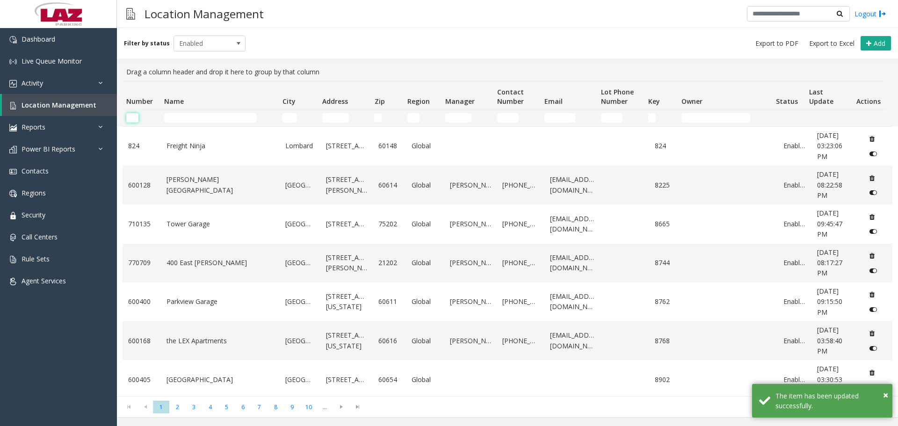
click at [135, 116] on input "Number Filter" at bounding box center [132, 117] width 12 height 9
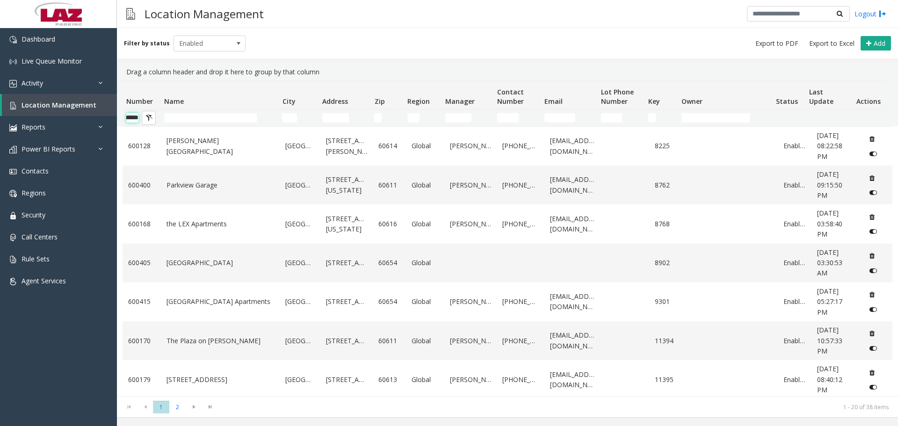
scroll to position [0, 15]
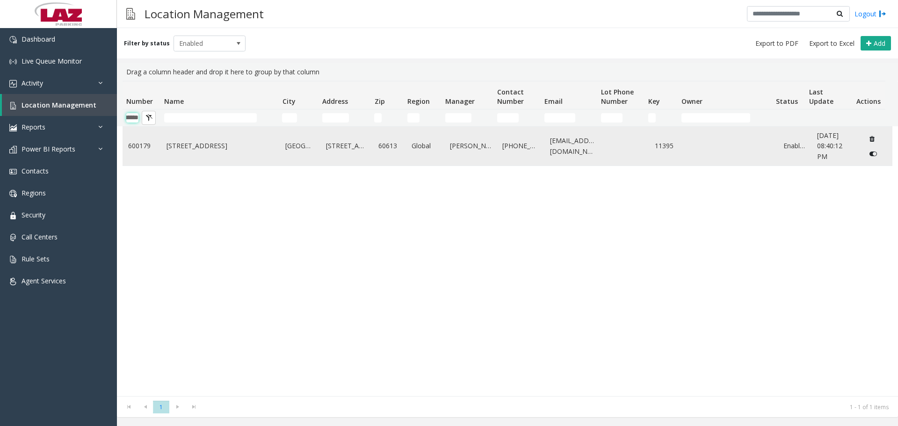
type input "******"
click at [157, 150] on td "600179" at bounding box center [142, 146] width 38 height 39
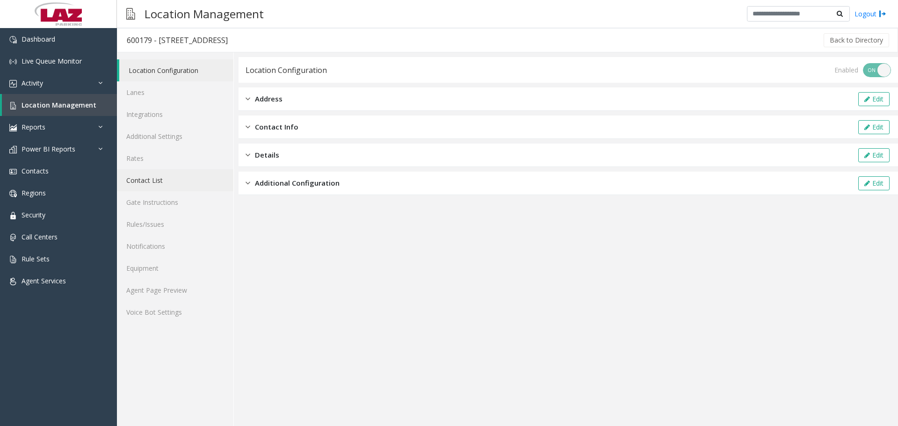
click at [149, 174] on link "Contact List" at bounding box center [175, 180] width 116 height 22
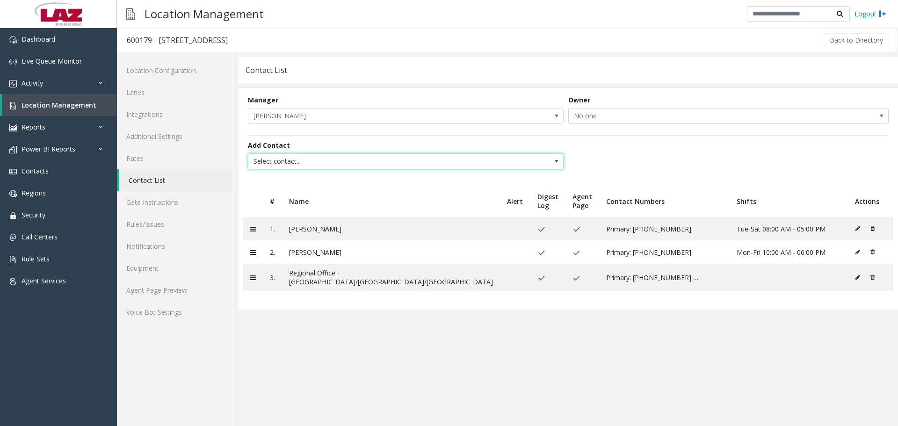
click at [297, 163] on span "Select contact..." at bounding box center [374, 161] width 252 height 15
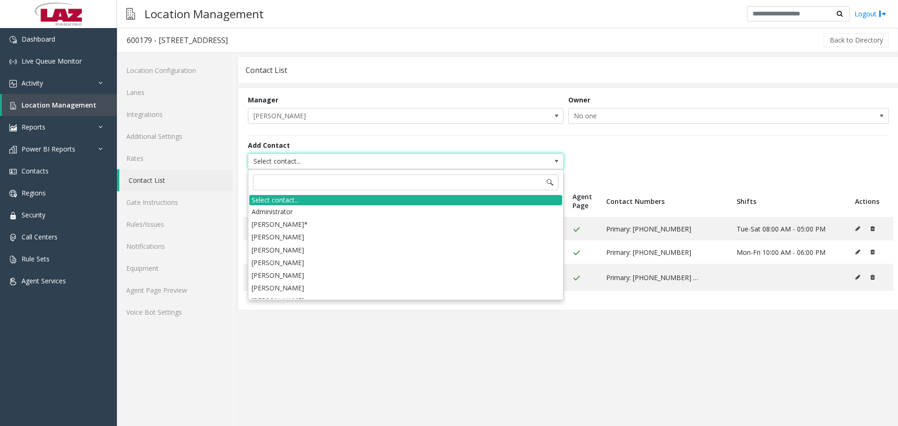
click at [439, 152] on div "Add Contact Select contact..." at bounding box center [568, 155] width 641 height 41
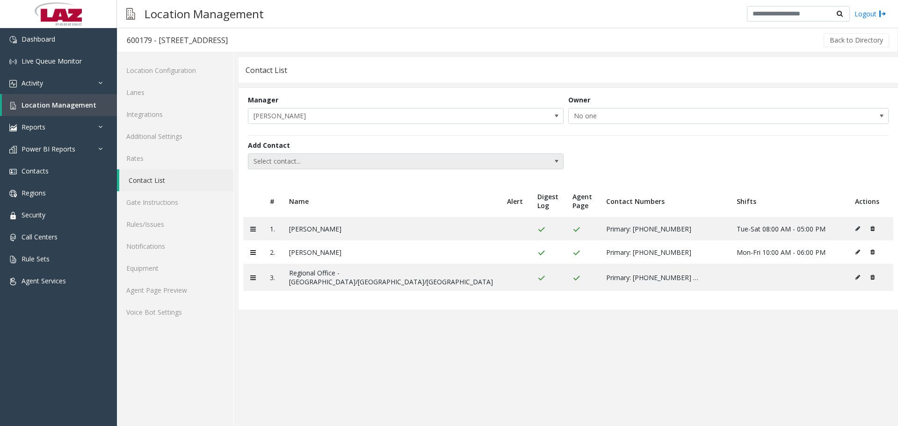
click at [314, 156] on span "Select contact..." at bounding box center [374, 161] width 252 height 15
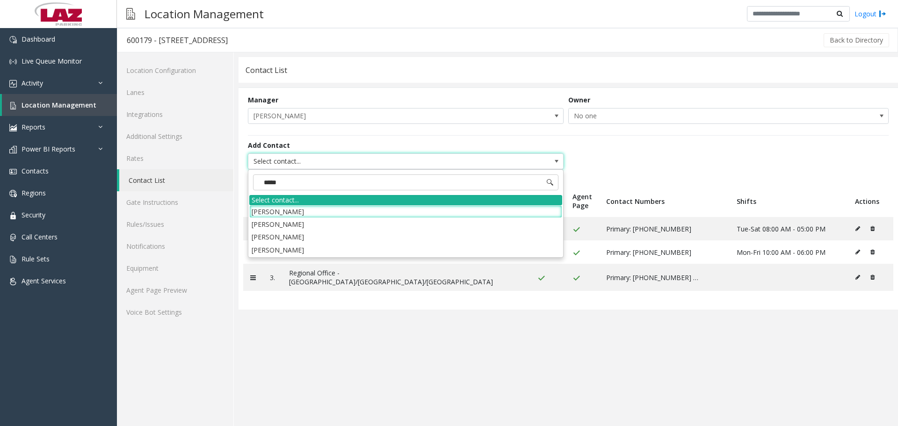
type input "******"
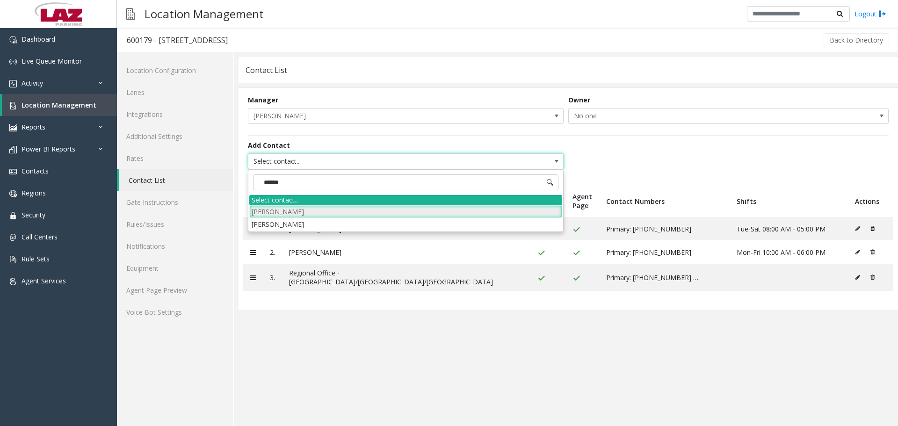
click at [307, 185] on li "Abdullah Al Sayeed" at bounding box center [405, 211] width 313 height 13
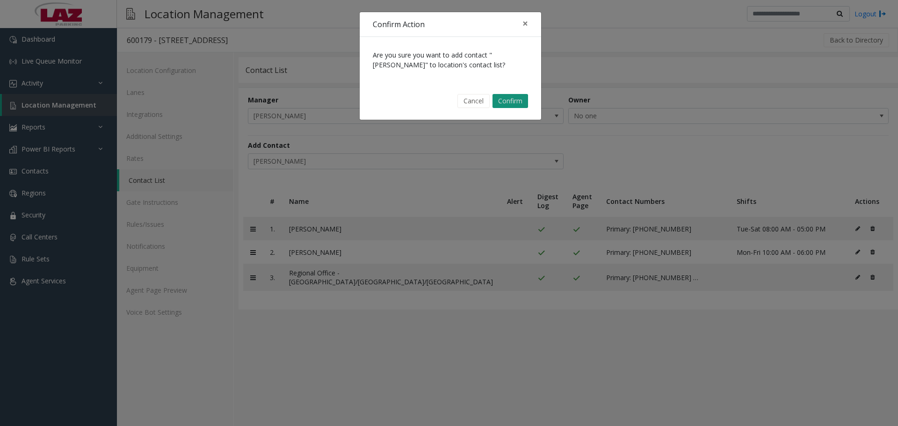
click at [439, 99] on button "Confirm" at bounding box center [511, 101] width 36 height 14
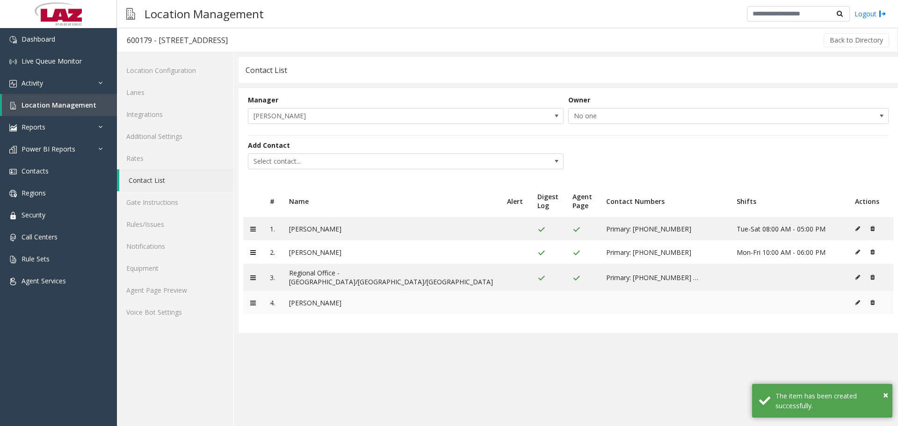
click at [439, 185] on icon at bounding box center [858, 303] width 5 height 6
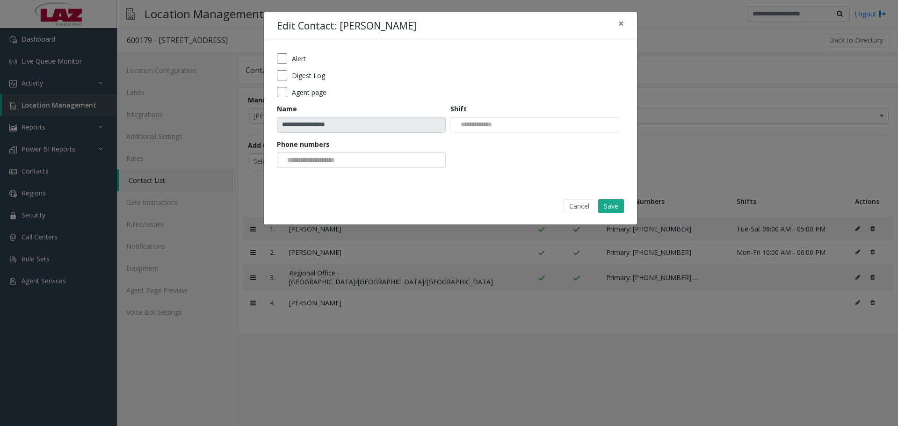
click at [320, 156] on input at bounding box center [312, 160] width 71 height 15
click at [327, 170] on li "312-579-9314" at bounding box center [361, 175] width 166 height 13
click at [329, 174] on form "**********" at bounding box center [450, 113] width 347 height 121
click at [439, 185] on button "Save" at bounding box center [611, 206] width 26 height 14
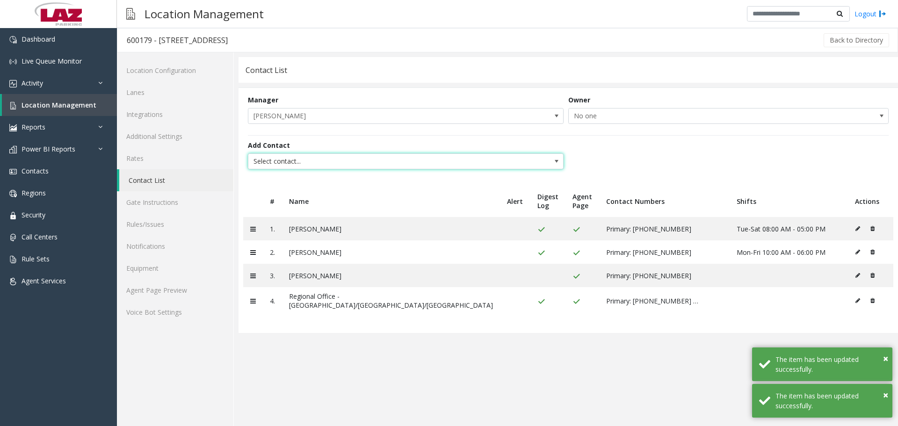
click at [271, 161] on span "Select contact..." at bounding box center [374, 161] width 252 height 15
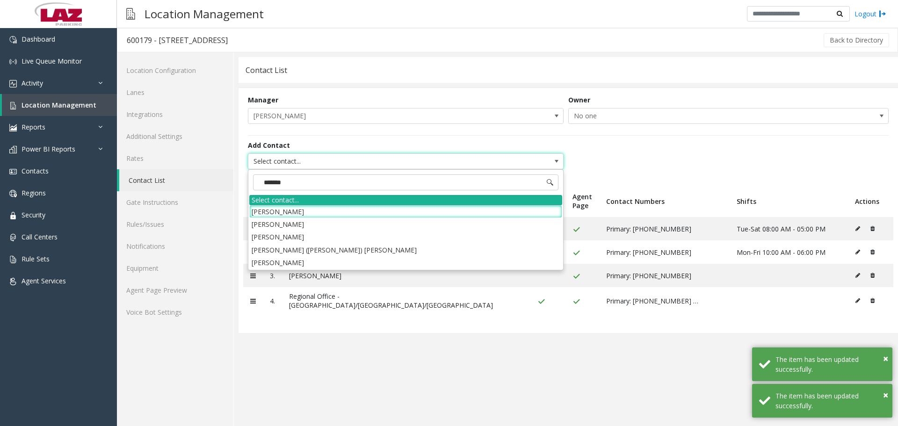
type input "********"
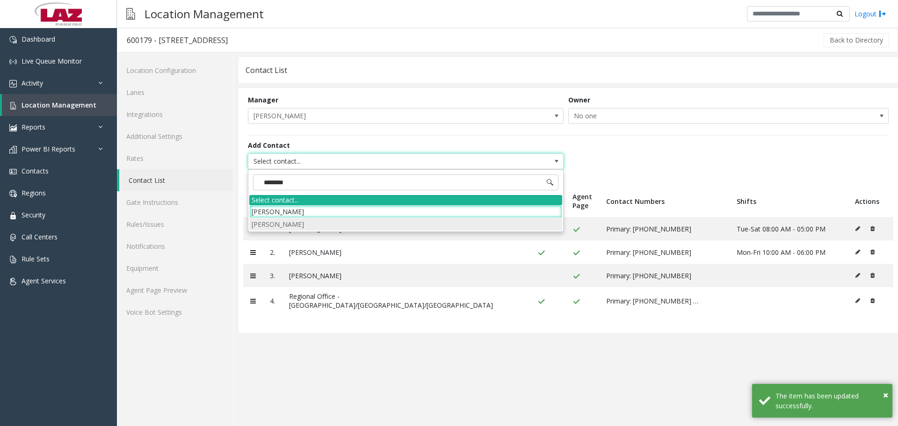
click at [279, 185] on li "Edward Main" at bounding box center [405, 224] width 313 height 13
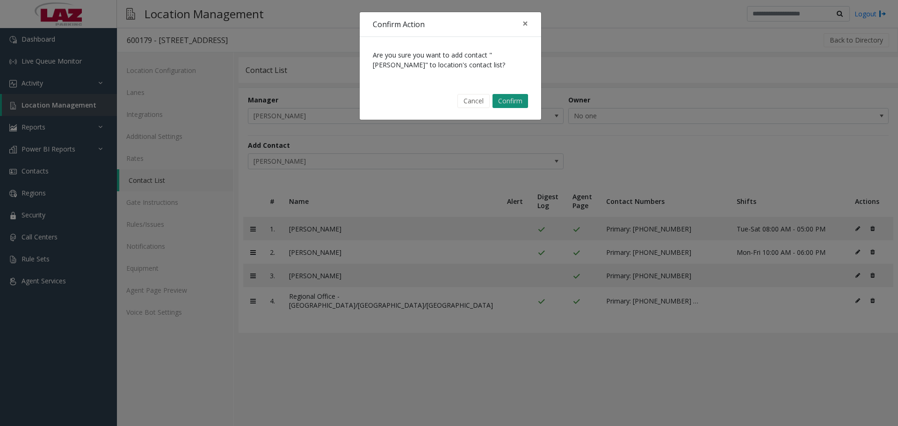
click at [439, 99] on button "Confirm" at bounding box center [511, 101] width 36 height 14
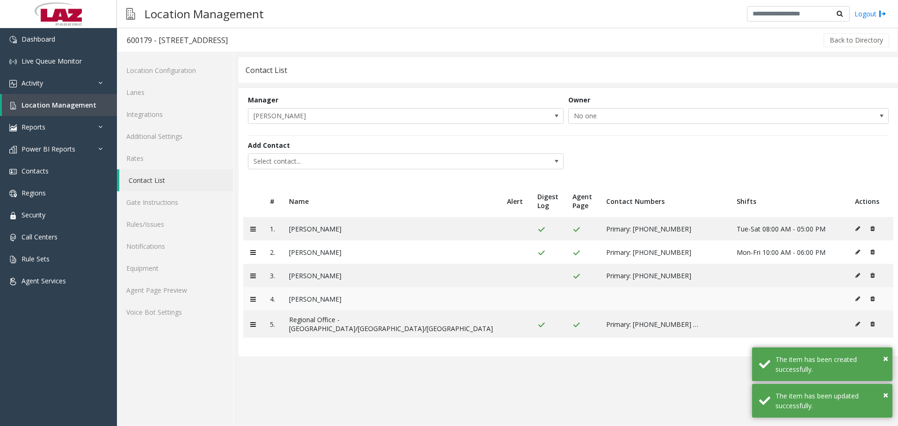
click at [439, 185] on icon at bounding box center [858, 299] width 5 height 6
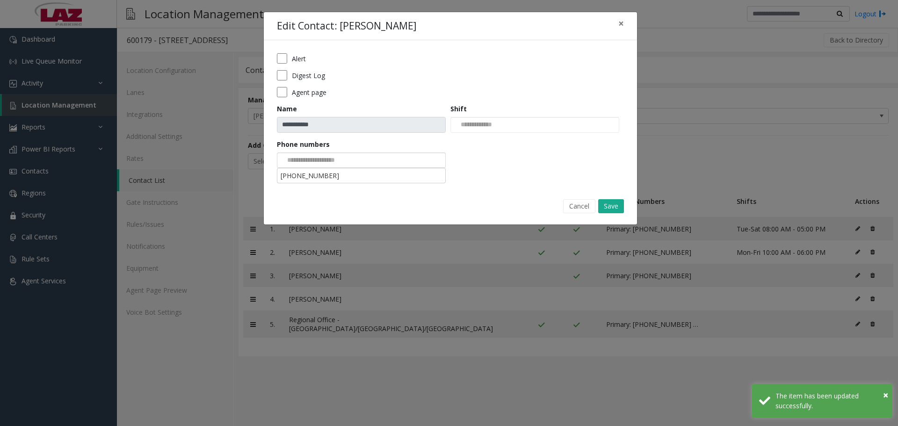
click at [329, 157] on input at bounding box center [312, 160] width 71 height 15
drag, startPoint x: 330, startPoint y: 173, endPoint x: 371, endPoint y: 182, distance: 42.1
click at [329, 174] on li "708-805-5162" at bounding box center [361, 175] width 166 height 13
click at [439, 185] on button "Save" at bounding box center [611, 206] width 26 height 14
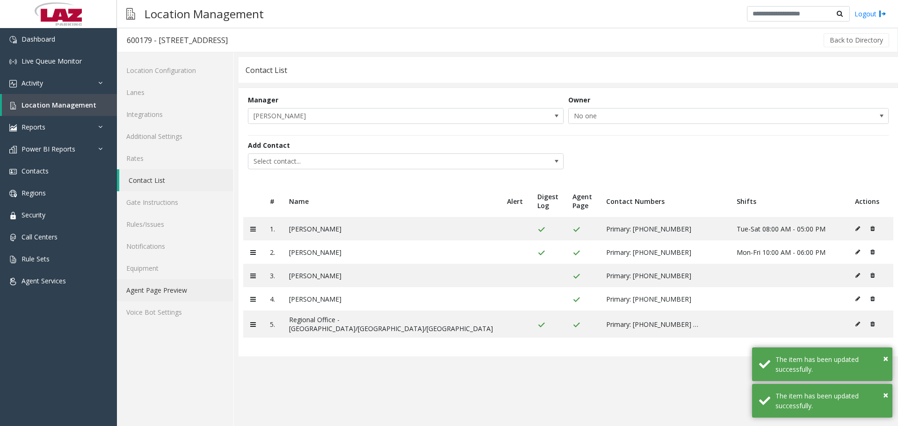
click at [183, 185] on link "Agent Page Preview" at bounding box center [175, 290] width 116 height 22
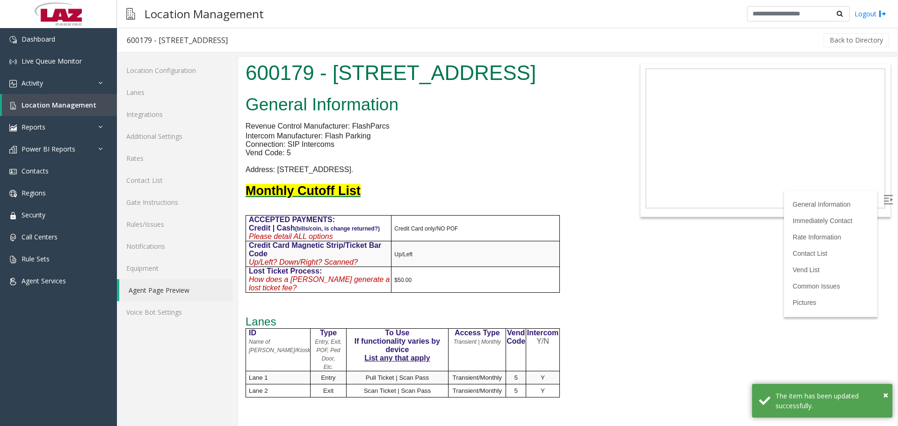
drag, startPoint x: 893, startPoint y: 87, endPoint x: 292, endPoint y: 235, distance: 619.3
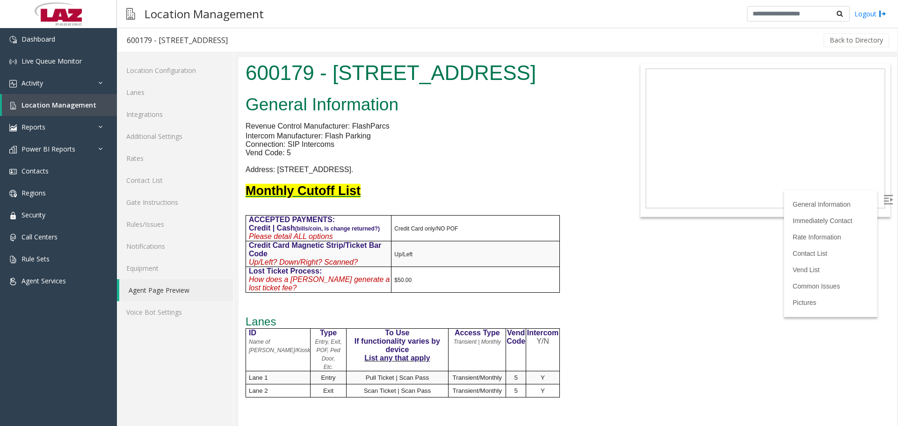
click at [439, 109] on h2 "General Information" at bounding box center [431, 105] width 370 height 24
click at [81, 60] on span "Live Queue Monitor" at bounding box center [52, 61] width 60 height 9
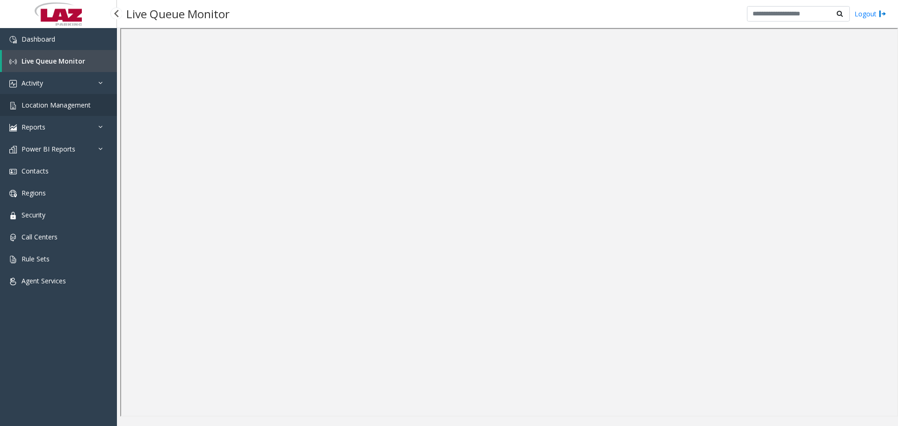
click at [83, 111] on link "Location Management" at bounding box center [58, 105] width 117 height 22
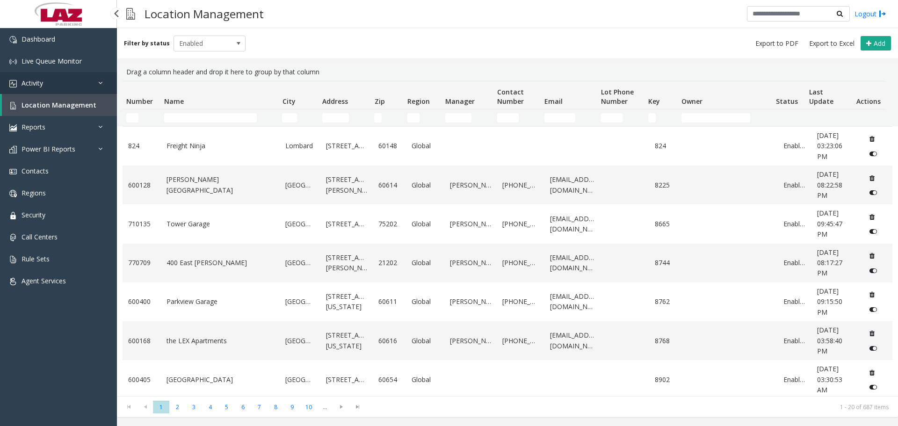
click at [94, 83] on link "Activity" at bounding box center [58, 83] width 117 height 22
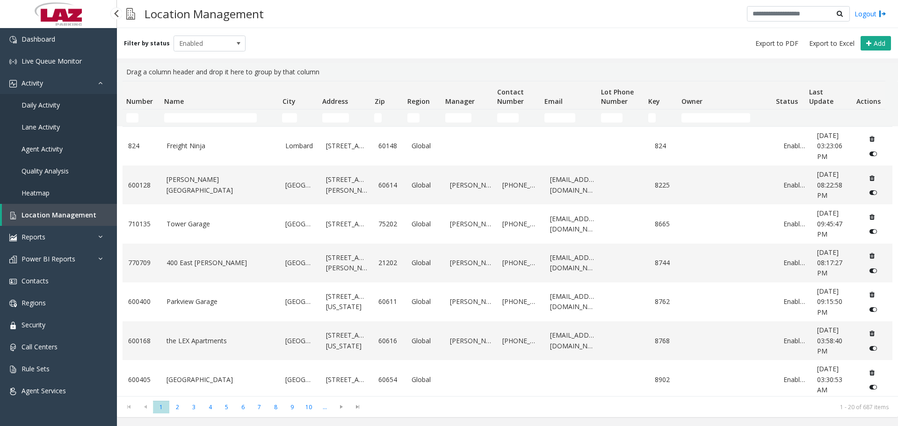
click at [79, 102] on link "Daily Activity" at bounding box center [58, 105] width 117 height 22
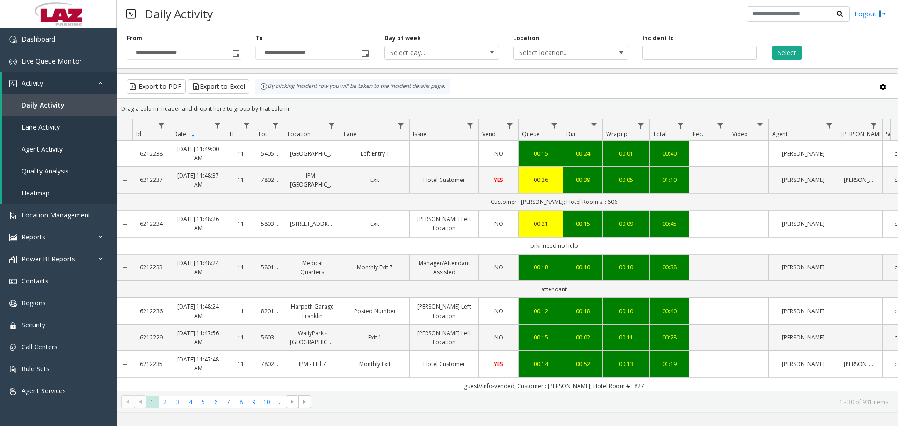
click at [262, 14] on div "Daily Activity Logout" at bounding box center [507, 14] width 781 height 28
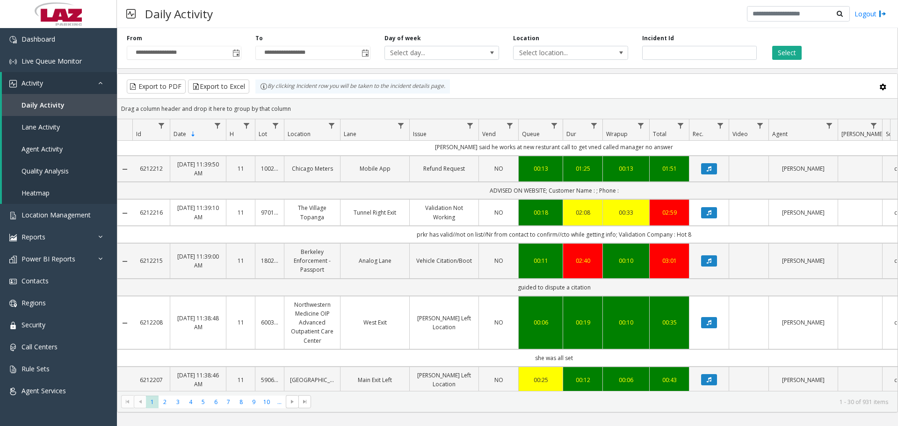
scroll to position [1028, 0]
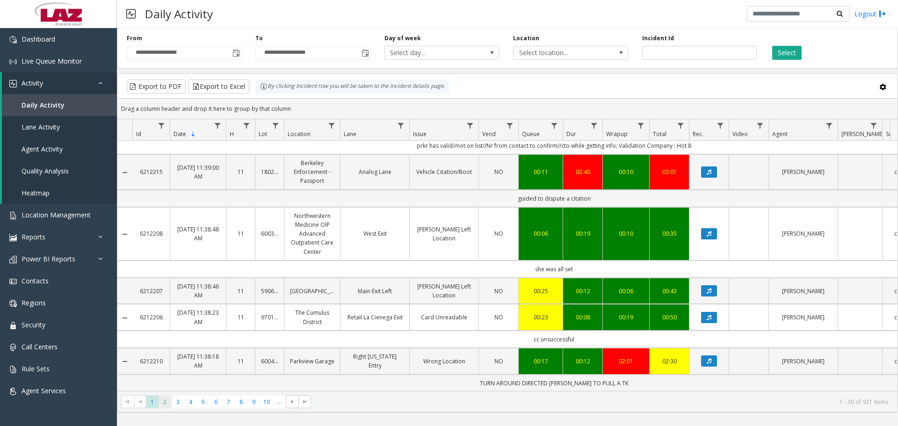
click at [168, 185] on span "2" at bounding box center [165, 402] width 13 height 13
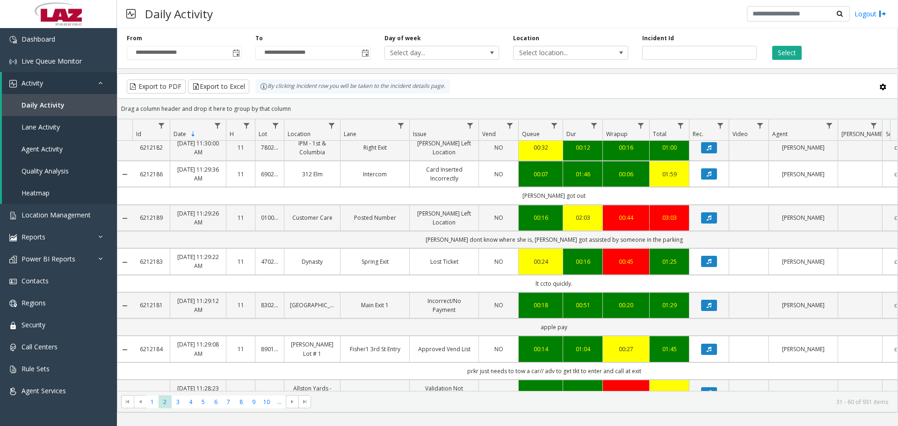
scroll to position [887, 0]
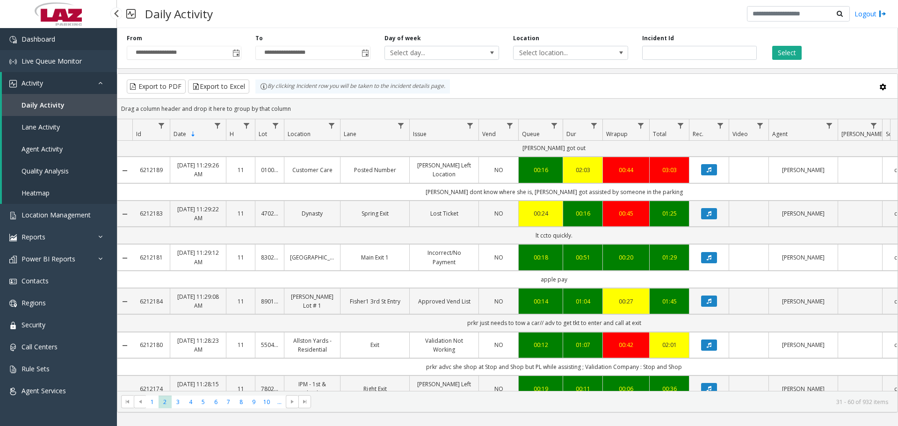
click at [73, 40] on link "Dashboard" at bounding box center [58, 39] width 117 height 22
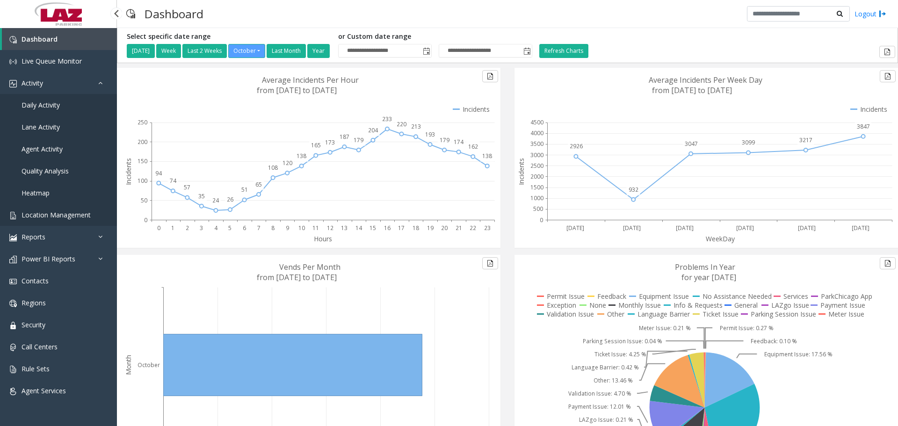
click at [42, 185] on link "Location Management" at bounding box center [58, 215] width 117 height 22
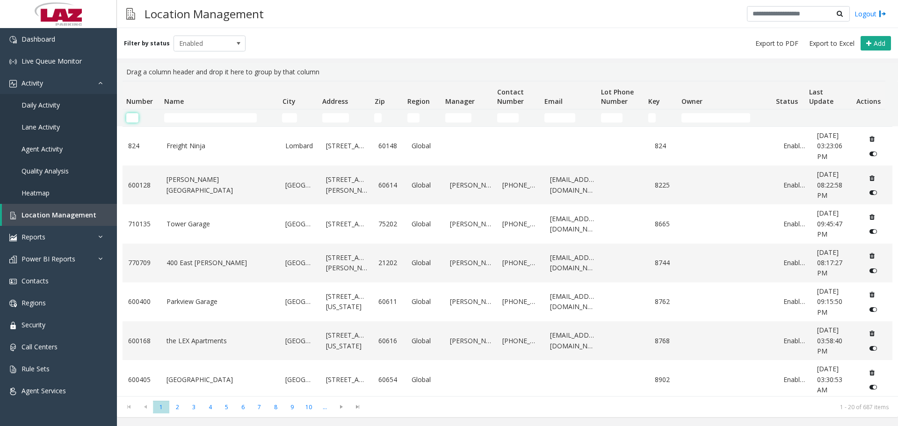
click at [135, 116] on input "Number Filter" at bounding box center [132, 117] width 12 height 9
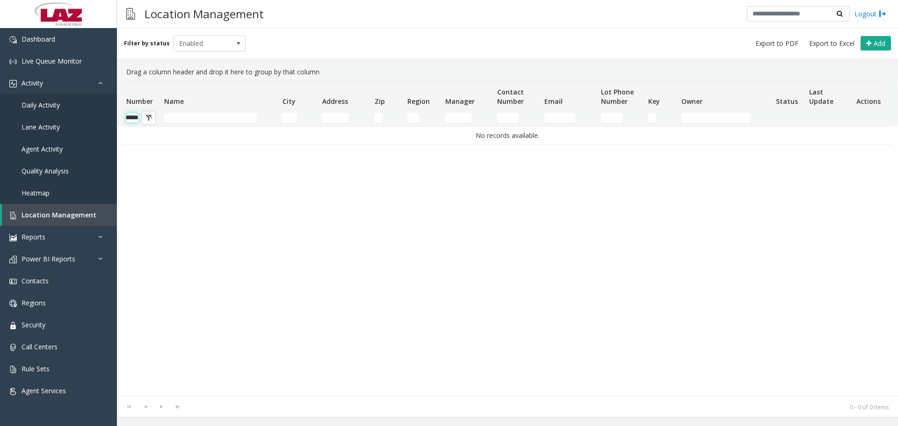
scroll to position [0, 15]
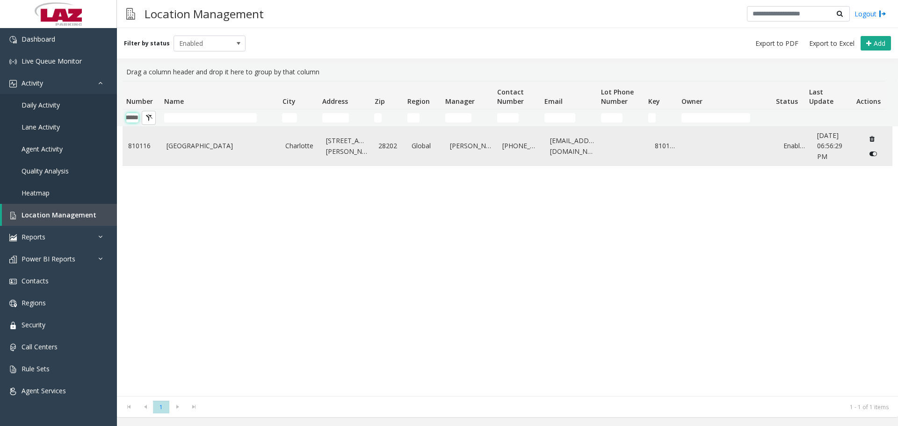
type input "******"
click at [171, 145] on link "Ally Charlotte Center" at bounding box center [221, 146] width 108 height 10
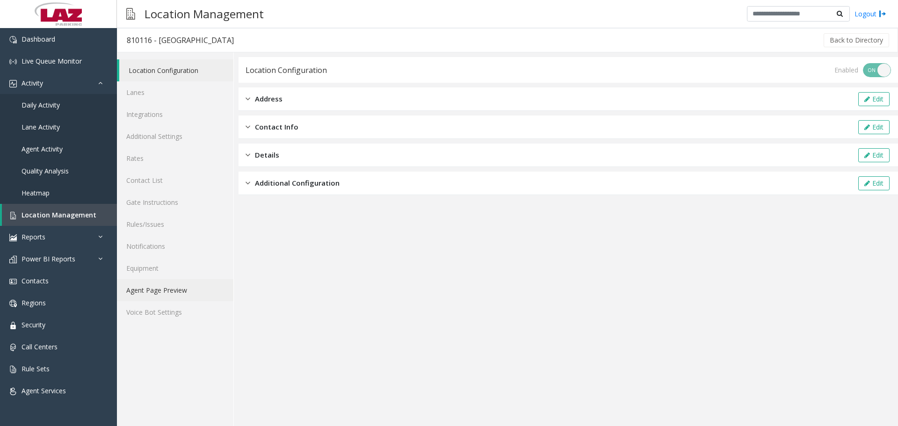
click at [161, 185] on link "Agent Page Preview" at bounding box center [175, 290] width 116 height 22
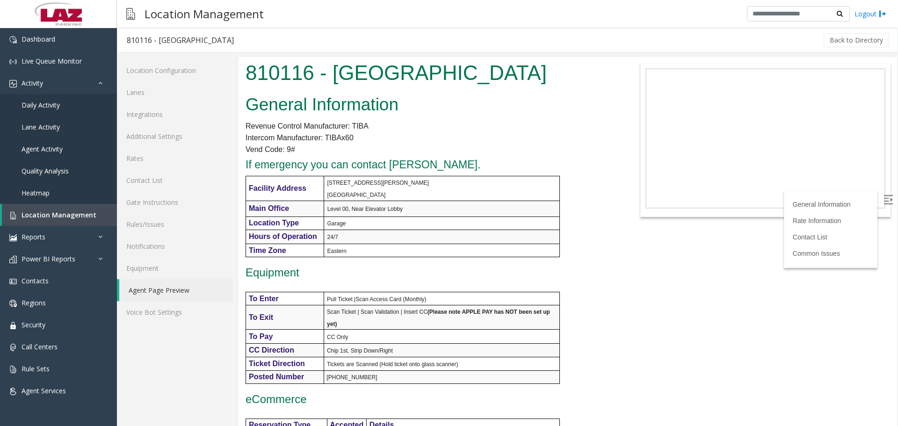
click at [439, 185] on img at bounding box center [888, 199] width 9 height 9
drag, startPoint x: 894, startPoint y: 87, endPoint x: 1135, endPoint y: 76, distance: 241.1
click at [68, 185] on link "Location Management" at bounding box center [59, 215] width 115 height 22
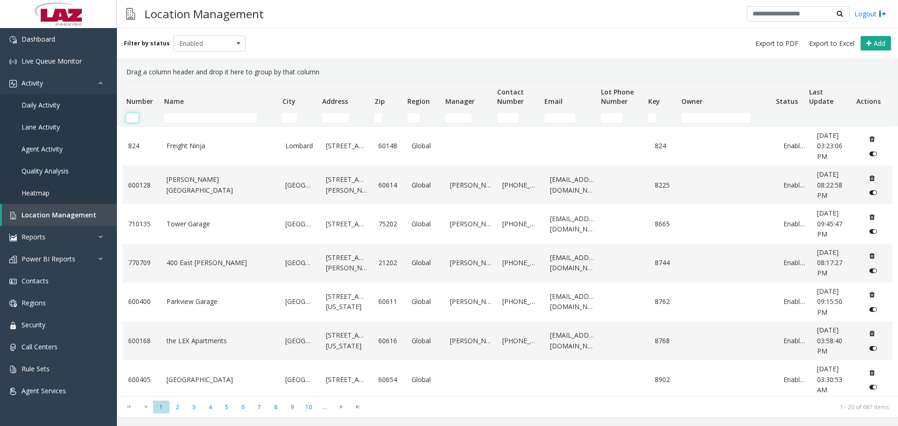
click at [131, 115] on input "Number Filter" at bounding box center [132, 117] width 12 height 9
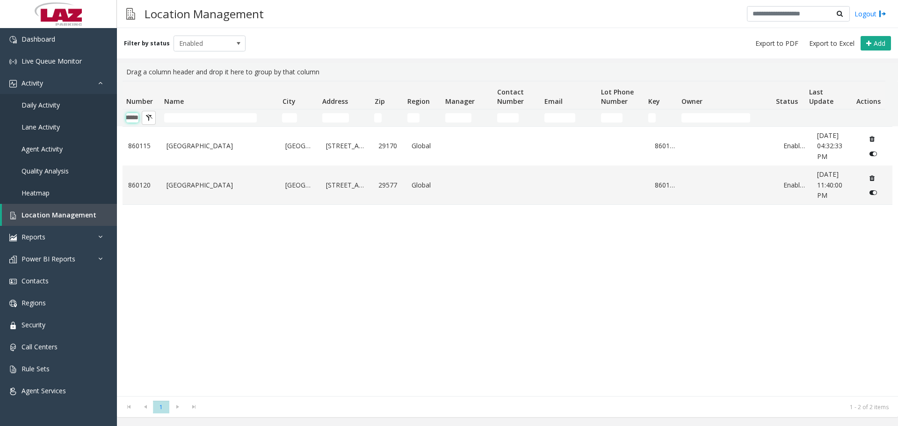
scroll to position [0, 15]
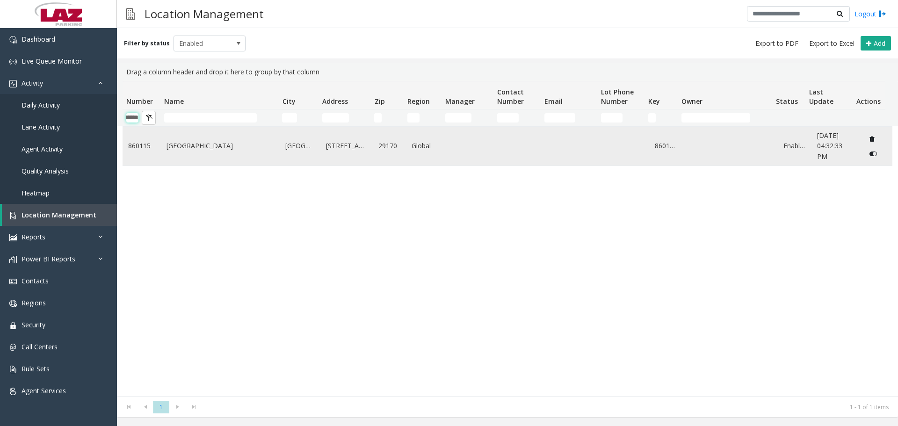
type input "******"
click at [223, 152] on td "Columbia Metropolitan Airport" at bounding box center [220, 146] width 119 height 39
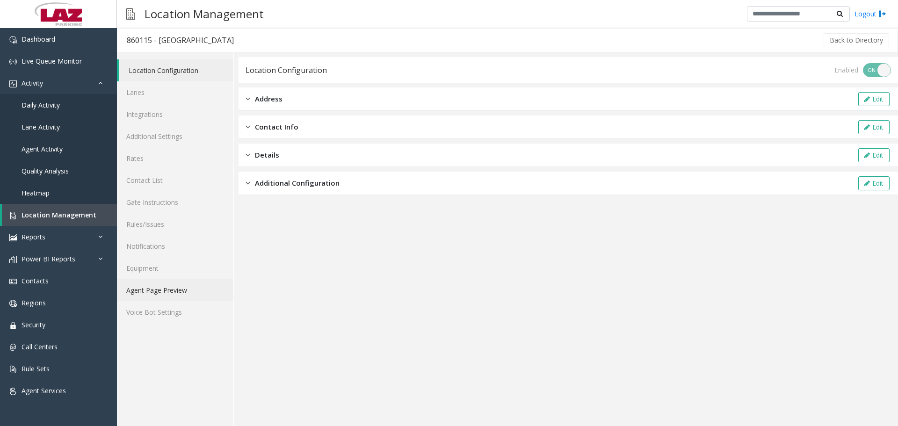
click at [162, 185] on link "Agent Page Preview" at bounding box center [175, 290] width 116 height 22
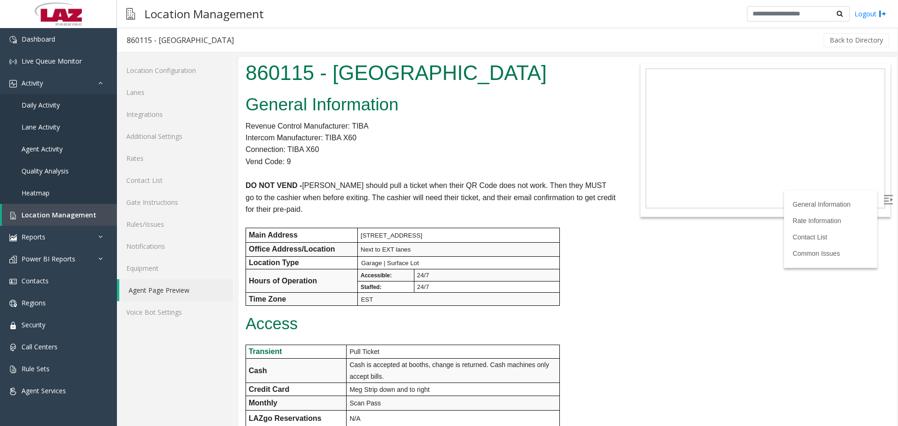
click at [262, 75] on h1 "860115 - Columbia Metropolitan Airport" at bounding box center [431, 72] width 370 height 29
copy h1 "860115"
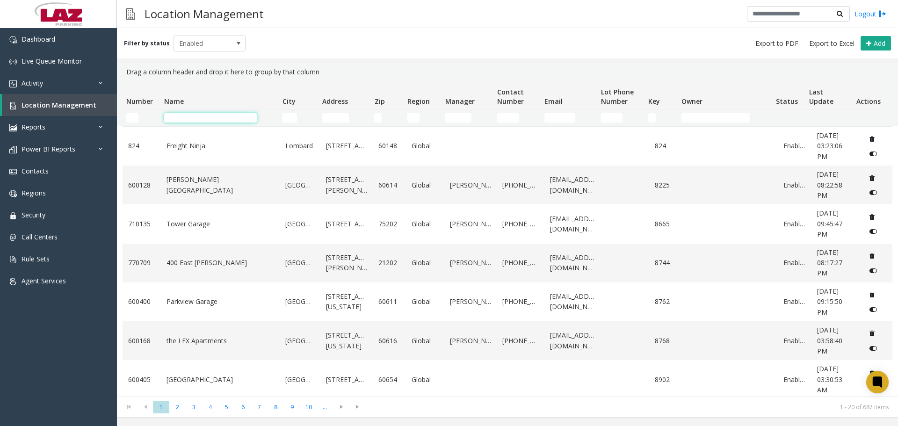
click at [167, 119] on input "Name Filter" at bounding box center [210, 117] width 93 height 9
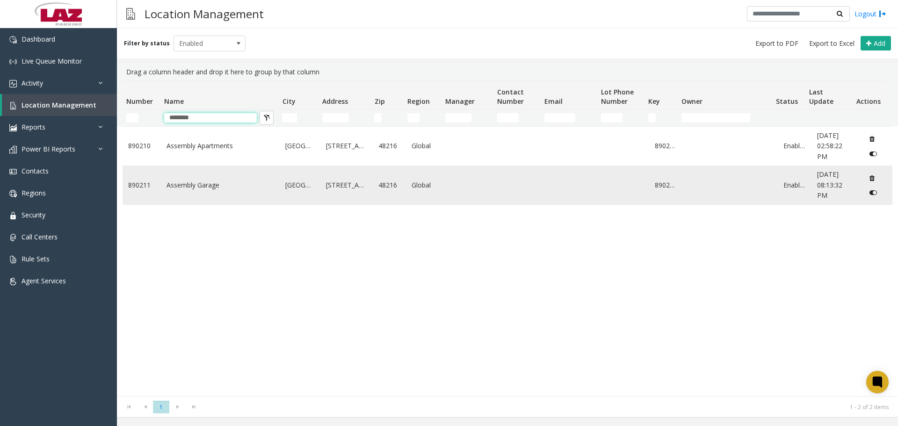
type input "********"
click at [190, 182] on link "Assembly Garage" at bounding box center [221, 185] width 108 height 10
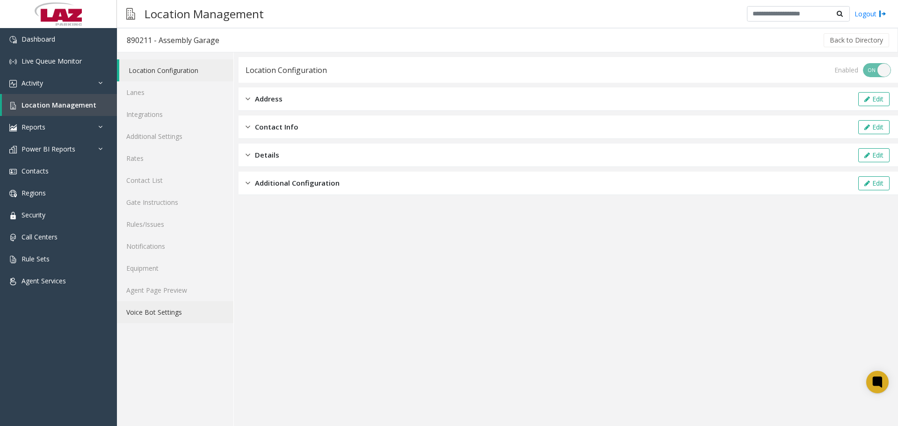
click at [162, 303] on link "Voice Bot Settings" at bounding box center [175, 312] width 116 height 22
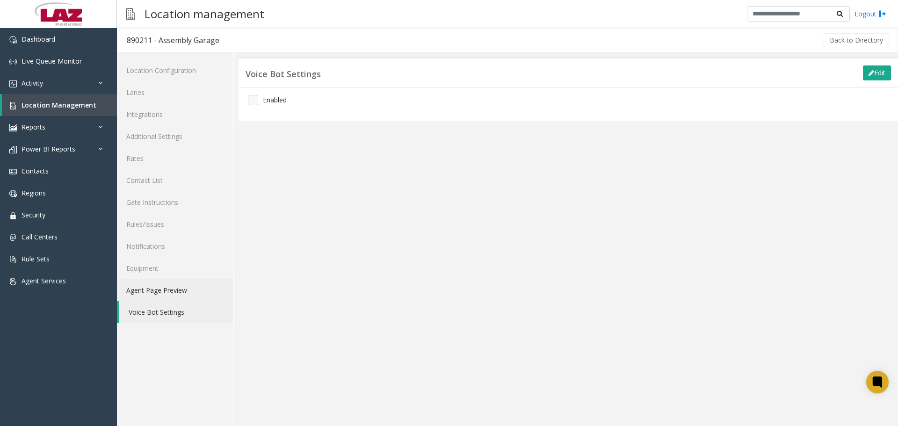
click at [163, 295] on link "Agent Page Preview" at bounding box center [175, 290] width 116 height 22
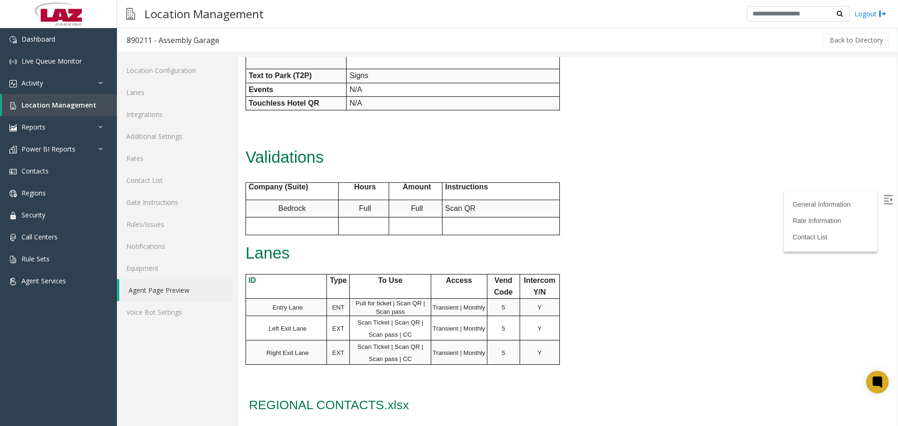
scroll to position [421, 0]
click at [169, 94] on link "Lanes" at bounding box center [175, 92] width 116 height 22
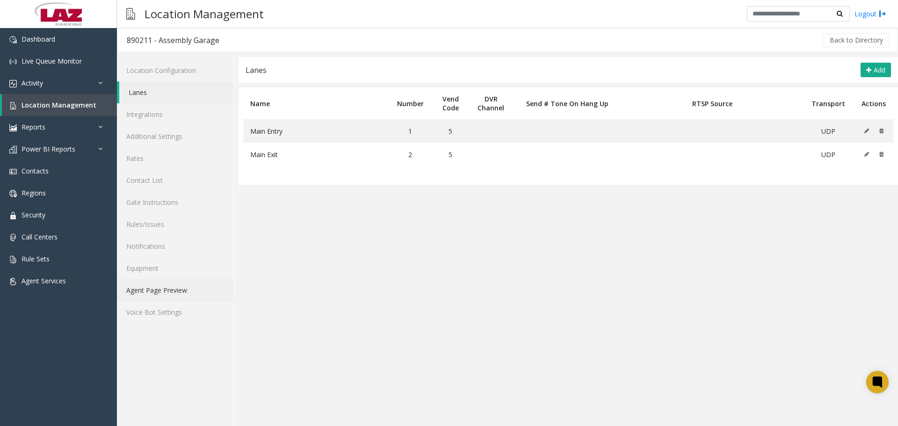
click at [155, 292] on link "Agent Page Preview" at bounding box center [175, 290] width 116 height 22
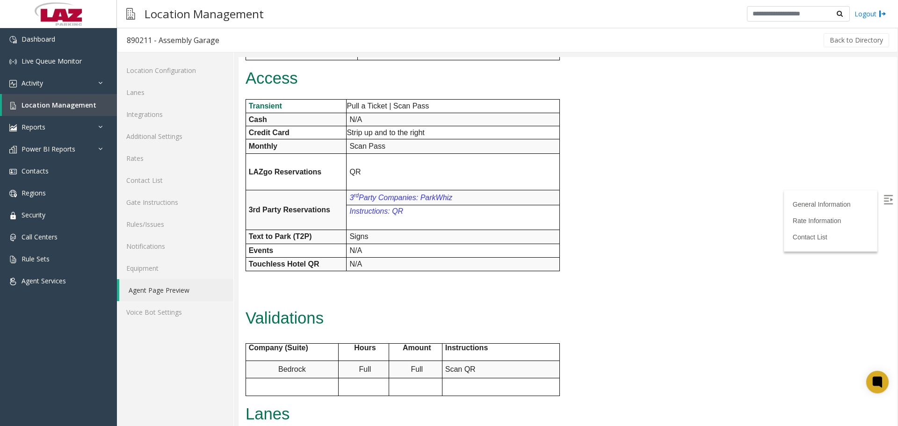
scroll to position [421, 0]
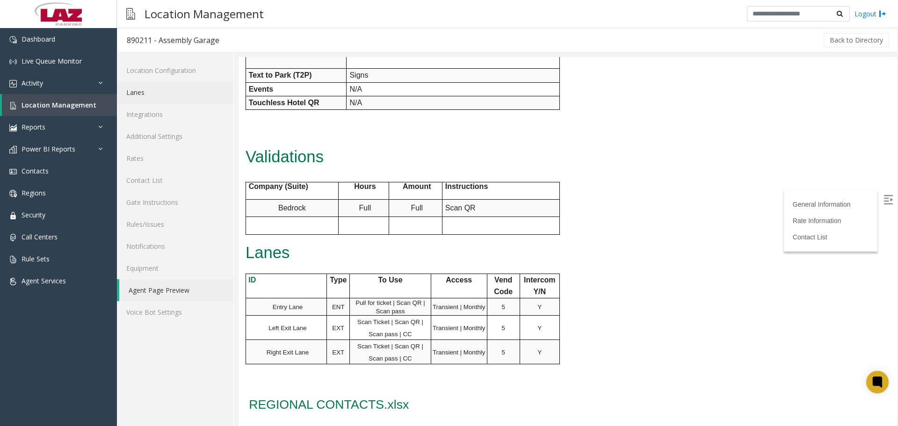
click at [157, 100] on link "Lanes" at bounding box center [175, 92] width 116 height 22
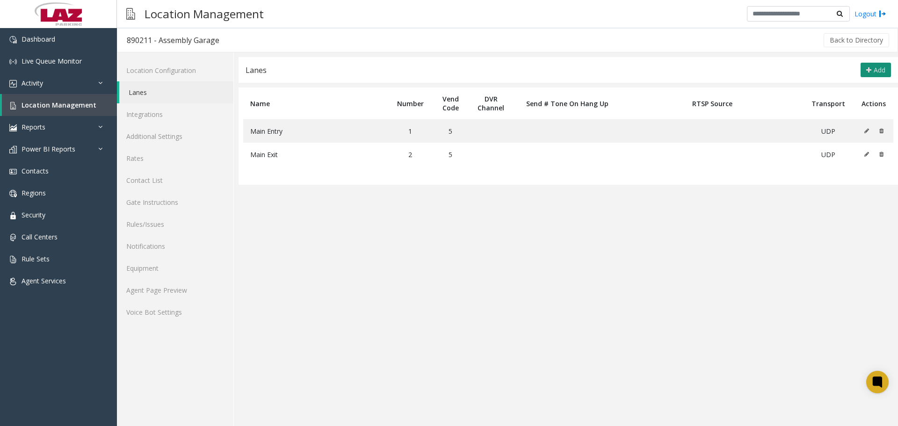
click at [872, 73] on button "Add" at bounding box center [876, 70] width 30 height 15
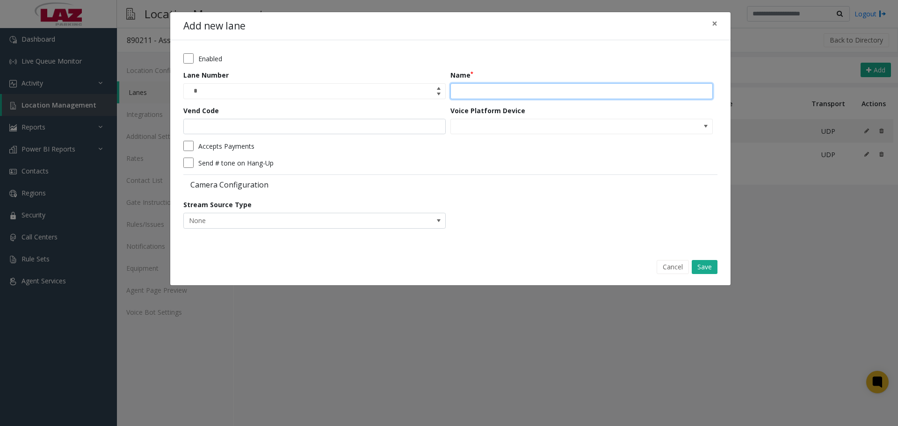
click at [490, 90] on input "Name" at bounding box center [581, 91] width 262 height 16
type input "********"
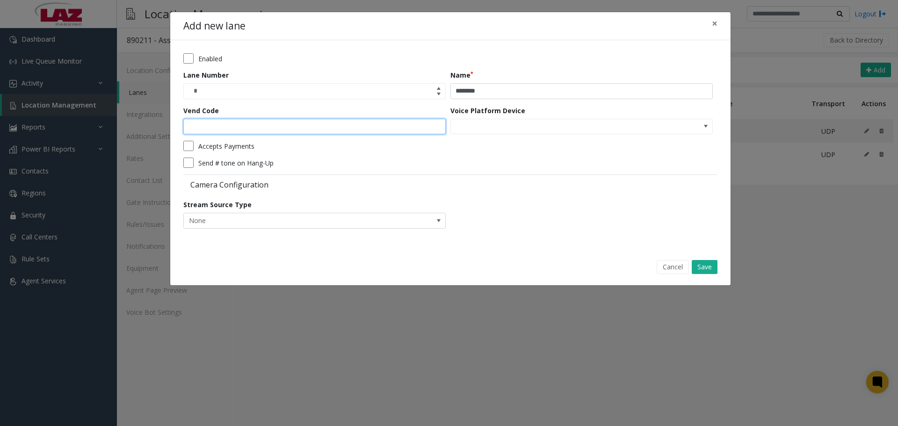
click at [288, 120] on input "Vend Code" at bounding box center [314, 127] width 262 height 16
type input "*"
click at [692, 270] on button "Save" at bounding box center [705, 267] width 26 height 14
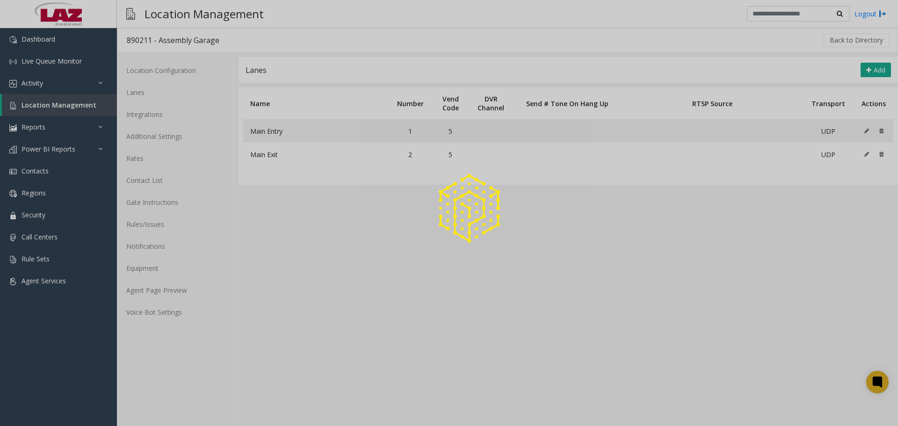
click at [544, 283] on div at bounding box center [449, 213] width 898 height 426
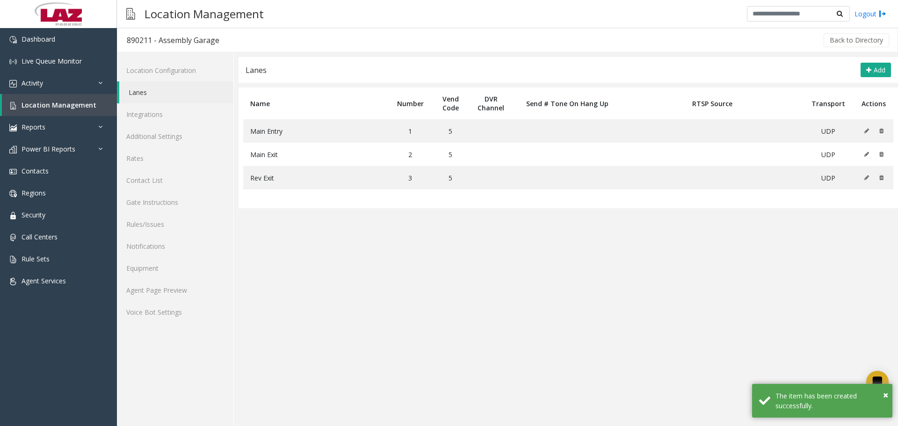
click at [127, 29] on div "890211 - Assembly Garage Back to Directory" at bounding box center [507, 40] width 781 height 24
drag, startPoint x: 127, startPoint y: 29, endPoint x: 134, endPoint y: 38, distance: 11.7
click at [133, 37] on div "890211 - Assembly Garage Back to Directory" at bounding box center [507, 40] width 781 height 24
copy div "890211"
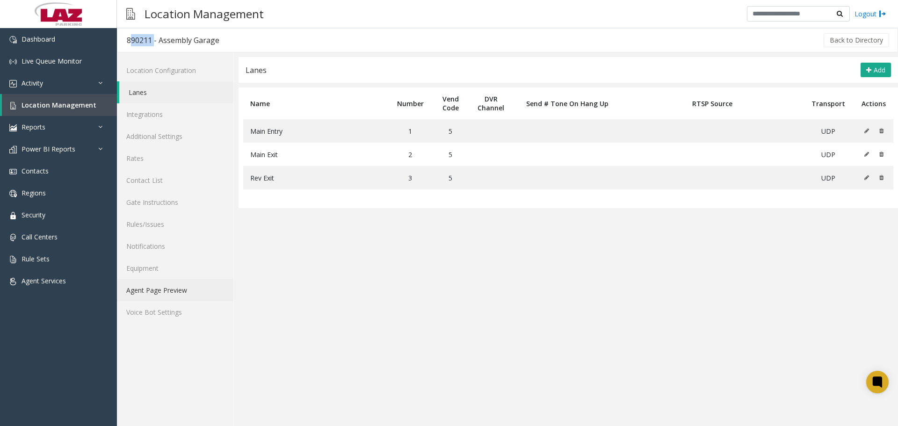
click at [162, 297] on link "Agent Page Preview" at bounding box center [175, 290] width 116 height 22
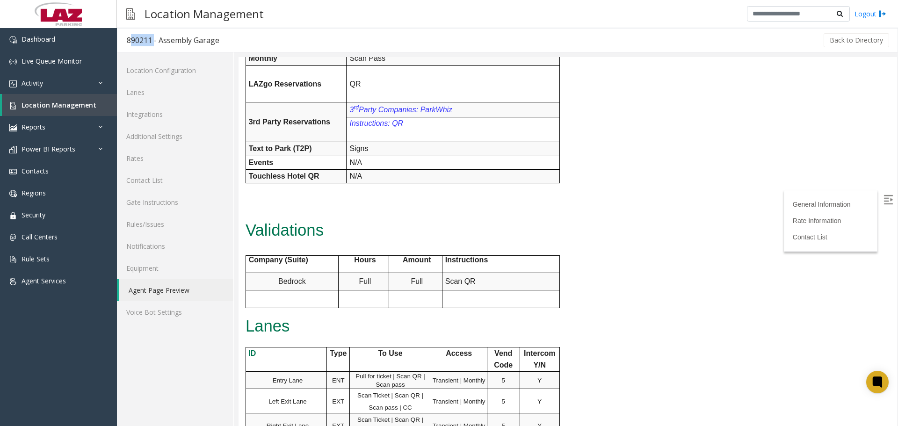
scroll to position [468, 0]
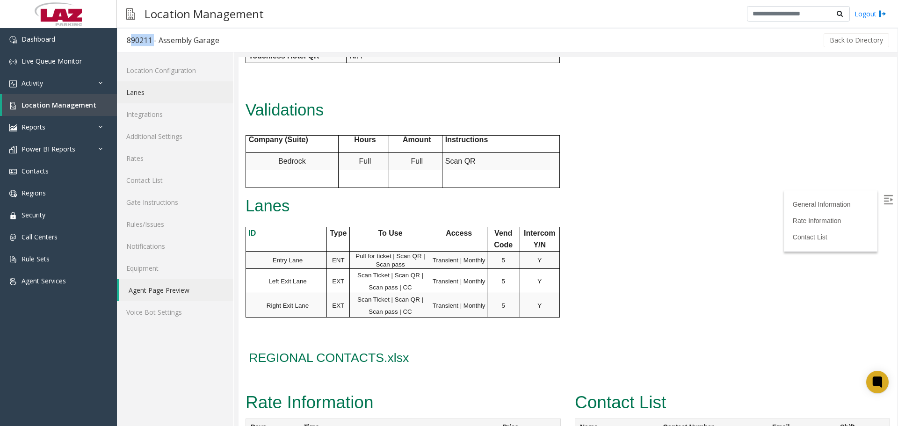
click at [166, 91] on link "Lanes" at bounding box center [175, 92] width 116 height 22
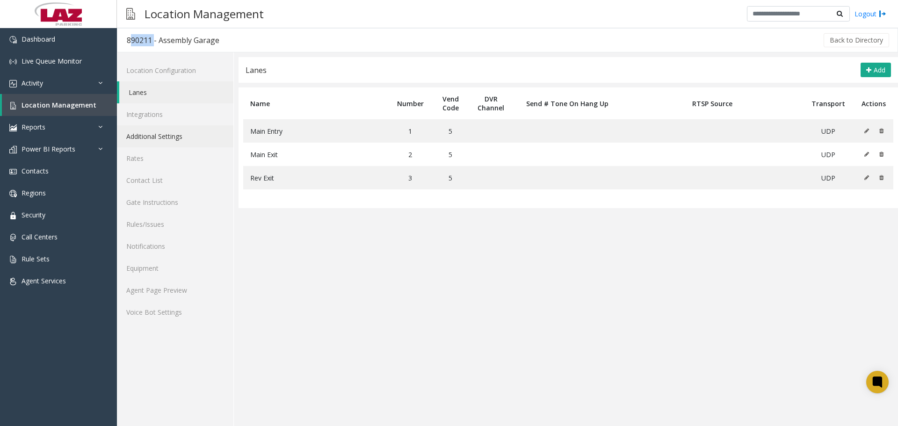
click at [182, 127] on link "Additional Settings" at bounding box center [175, 136] width 116 height 22
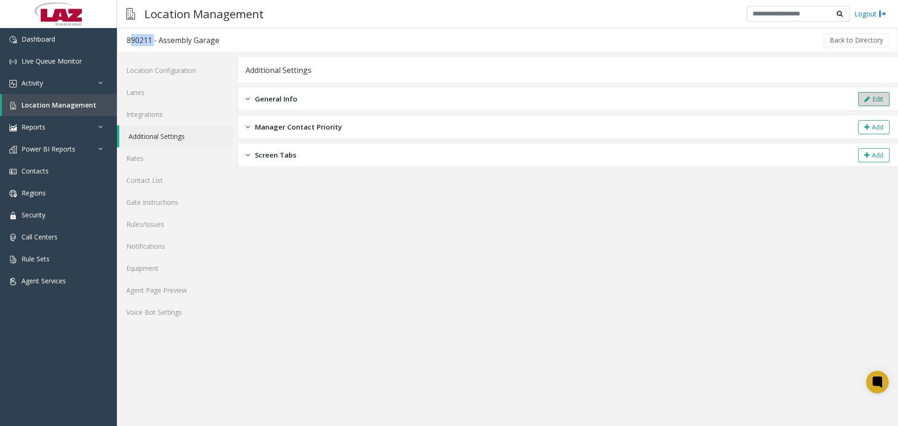
click at [885, 102] on button "Edit" at bounding box center [873, 99] width 31 height 14
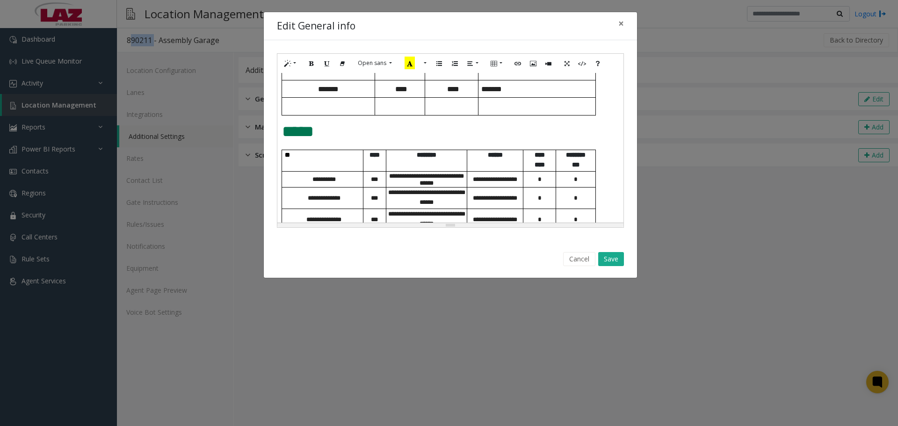
scroll to position [504, 0]
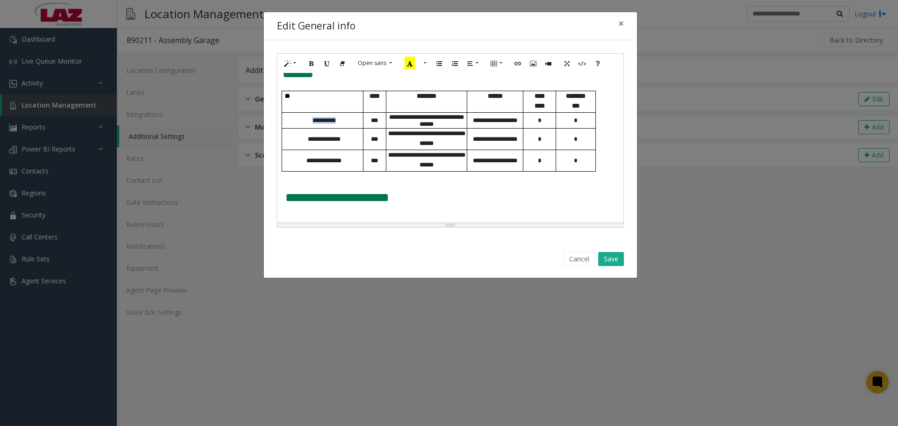
drag, startPoint x: 341, startPoint y: 123, endPoint x: 310, endPoint y: 122, distance: 30.4
click at [310, 122] on p "**********" at bounding box center [324, 120] width 78 height 7
drag, startPoint x: 347, startPoint y: 138, endPoint x: 306, endPoint y: 138, distance: 40.2
click at [306, 138] on p "**********" at bounding box center [324, 139] width 78 height 7
drag, startPoint x: 335, startPoint y: 161, endPoint x: 305, endPoint y: 161, distance: 30.9
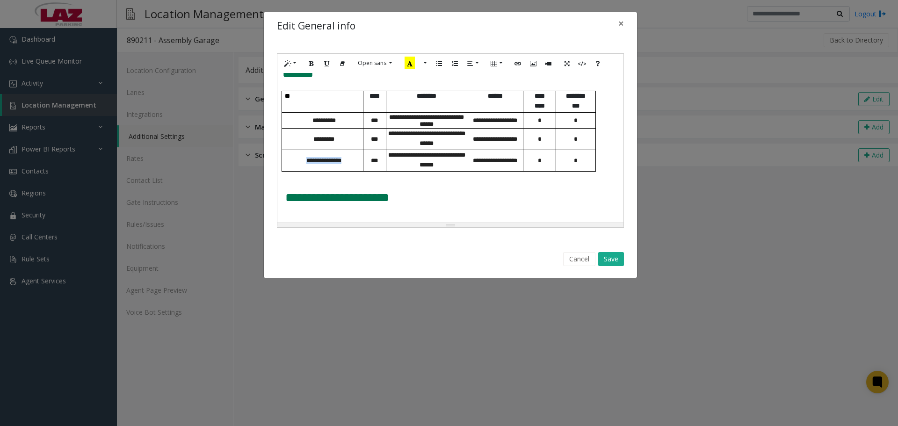
click at [305, 161] on p "**********" at bounding box center [324, 160] width 78 height 7
drag, startPoint x: 616, startPoint y: 260, endPoint x: 479, endPoint y: 297, distance: 141.0
click at [616, 259] on button "Save" at bounding box center [611, 259] width 26 height 14
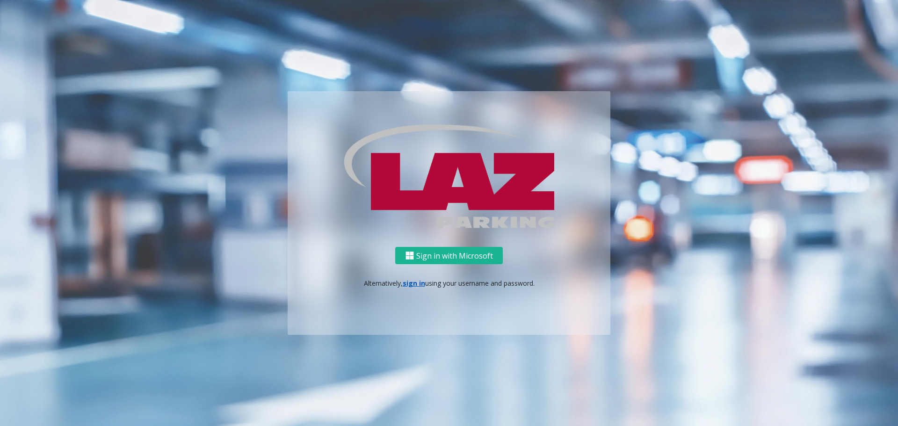
click at [415, 287] on div "Sign in with Microsoft Alternatively, sign in using your username and password." at bounding box center [449, 291] width 323 height 88
click at [415, 286] on link "sign in" at bounding box center [414, 283] width 22 height 9
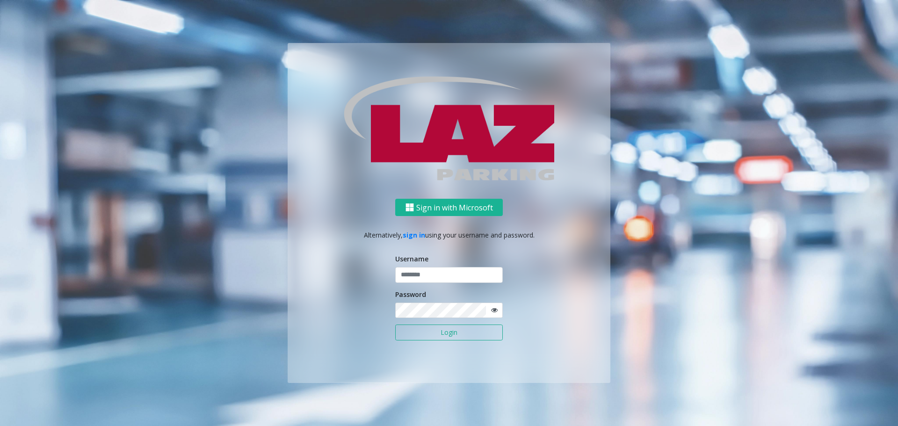
type input "*******"
click at [427, 330] on button "Login" at bounding box center [449, 333] width 108 height 16
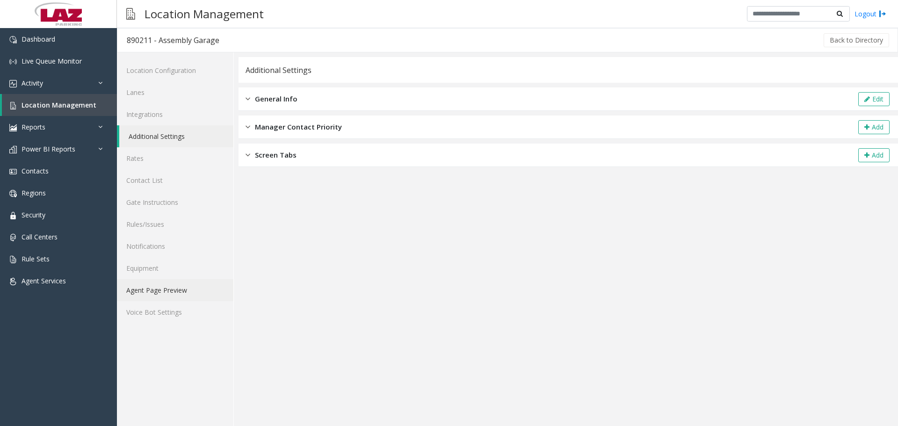
click at [180, 290] on link "Agent Page Preview" at bounding box center [175, 290] width 116 height 22
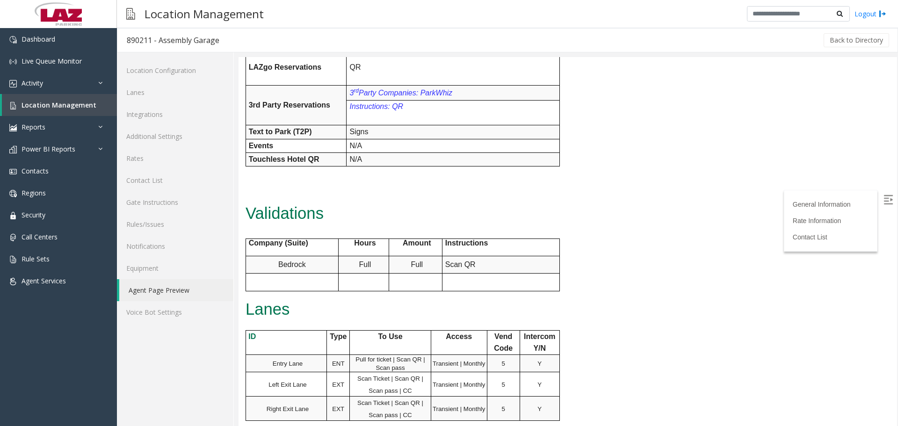
scroll to position [281, 0]
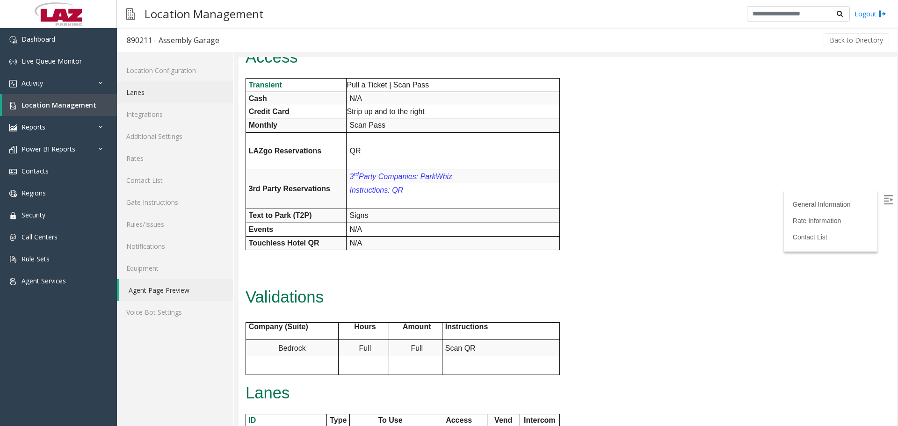
click at [178, 98] on link "Lanes" at bounding box center [175, 92] width 116 height 22
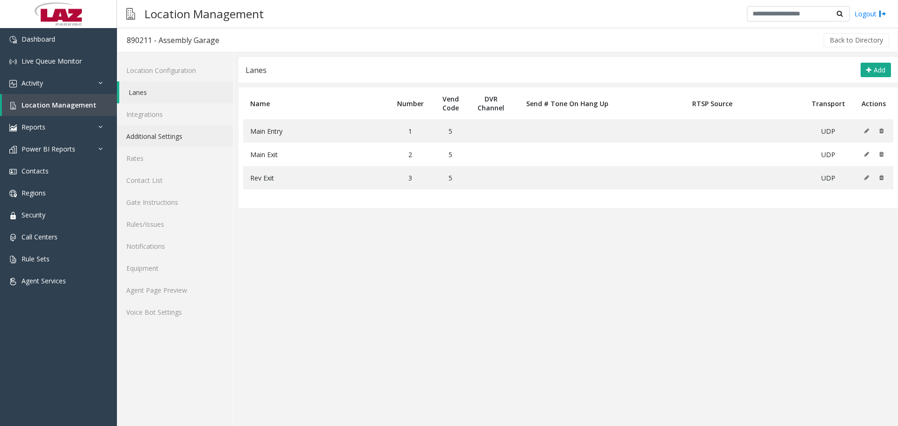
click at [173, 132] on link "Additional Settings" at bounding box center [175, 136] width 116 height 22
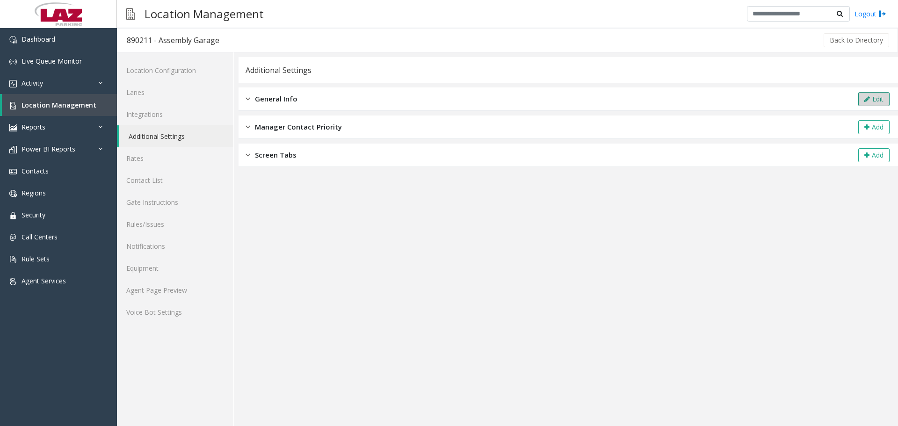
click at [867, 97] on icon at bounding box center [867, 99] width 6 height 7
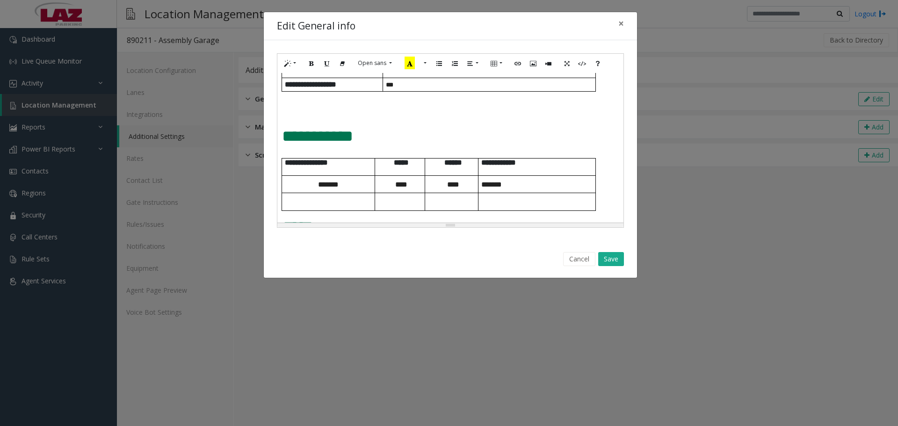
scroll to position [468, 0]
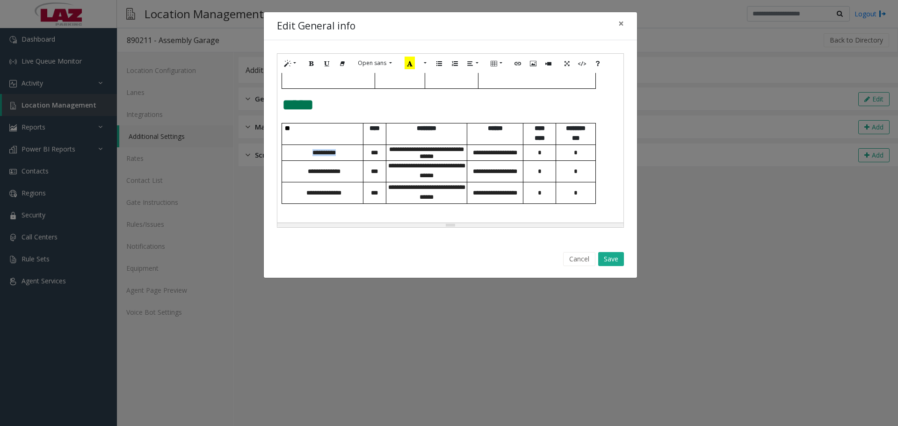
drag, startPoint x: 341, startPoint y: 157, endPoint x: 302, endPoint y: 151, distance: 40.2
click at [302, 151] on td "**********" at bounding box center [322, 152] width 81 height 15
click at [319, 172] on p "**********" at bounding box center [324, 171] width 78 height 7
click at [319, 173] on span "**********" at bounding box center [324, 171] width 33 height 6
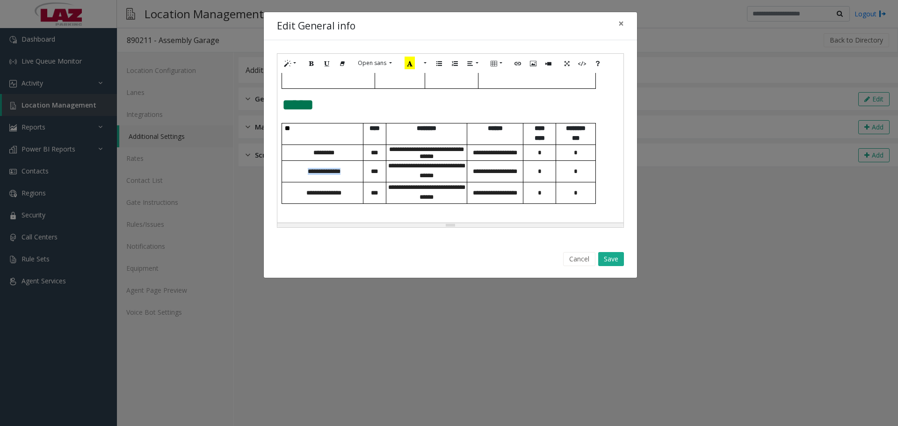
click at [319, 173] on span "**********" at bounding box center [324, 171] width 33 height 6
click at [339, 156] on p "*********" at bounding box center [324, 152] width 78 height 7
click at [341, 174] on span "**********" at bounding box center [324, 171] width 33 height 6
drag, startPoint x: 334, startPoint y: 193, endPoint x: 304, endPoint y: 200, distance: 30.9
click at [306, 196] on span "**********" at bounding box center [323, 193] width 35 height 6
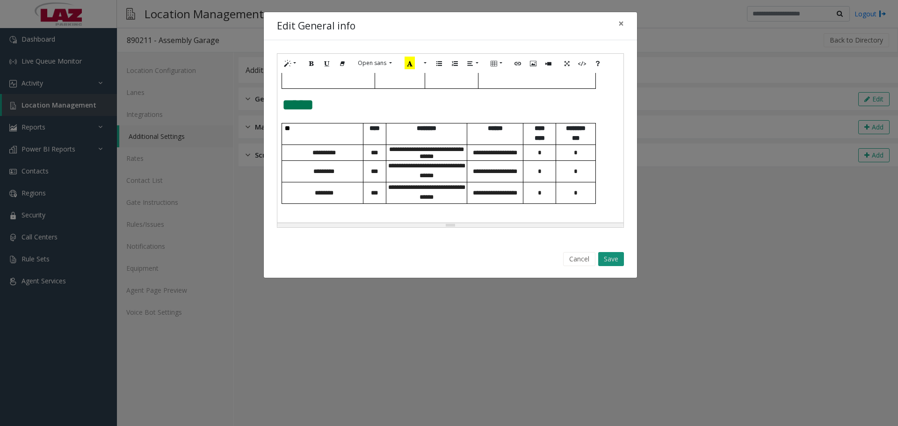
click at [608, 257] on button "Save" at bounding box center [611, 259] width 26 height 14
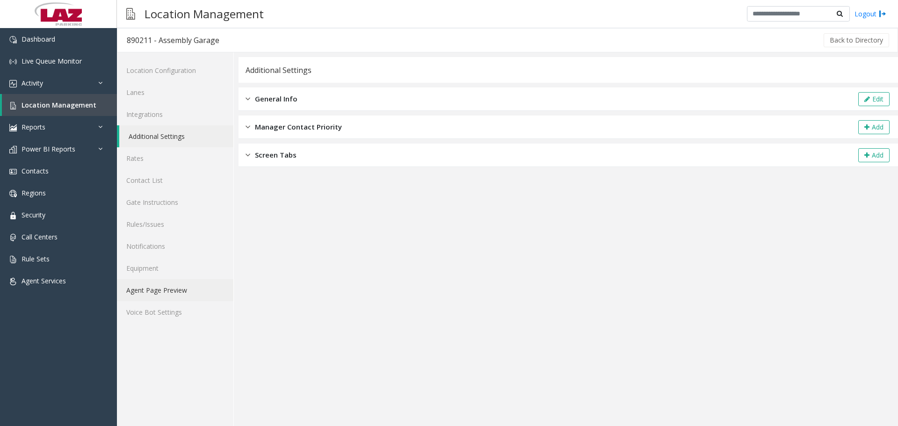
click at [147, 284] on link "Agent Page Preview" at bounding box center [175, 290] width 116 height 22
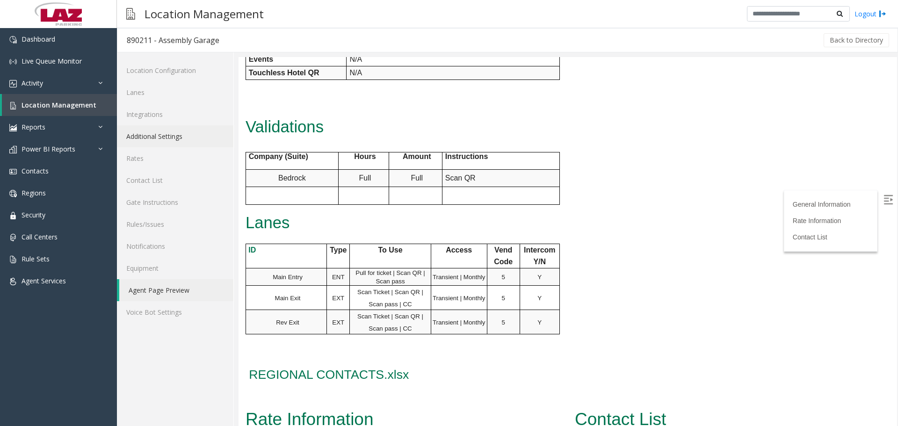
scroll to position [468, 0]
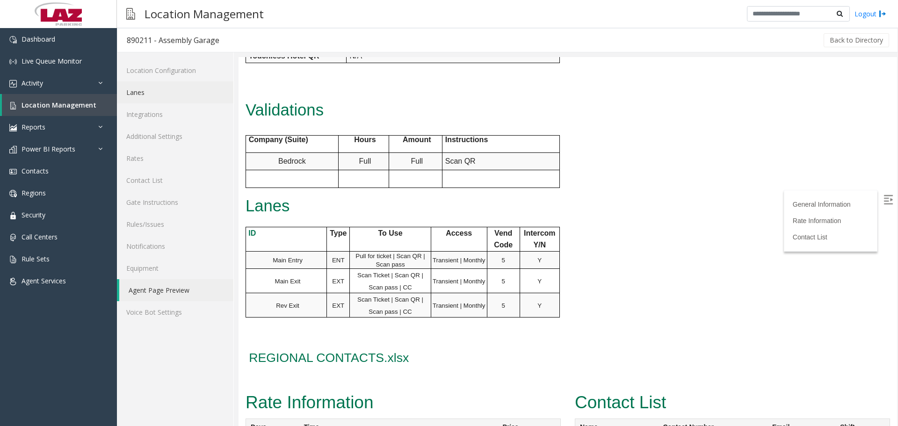
click at [152, 95] on link "Lanes" at bounding box center [175, 92] width 116 height 22
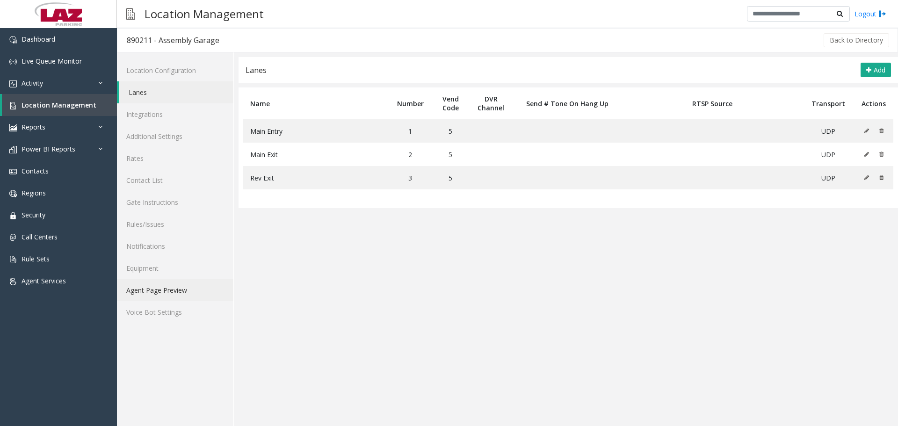
click at [151, 286] on link "Agent Page Preview" at bounding box center [175, 290] width 116 height 22
